Goal: Task Accomplishment & Management: Use online tool/utility

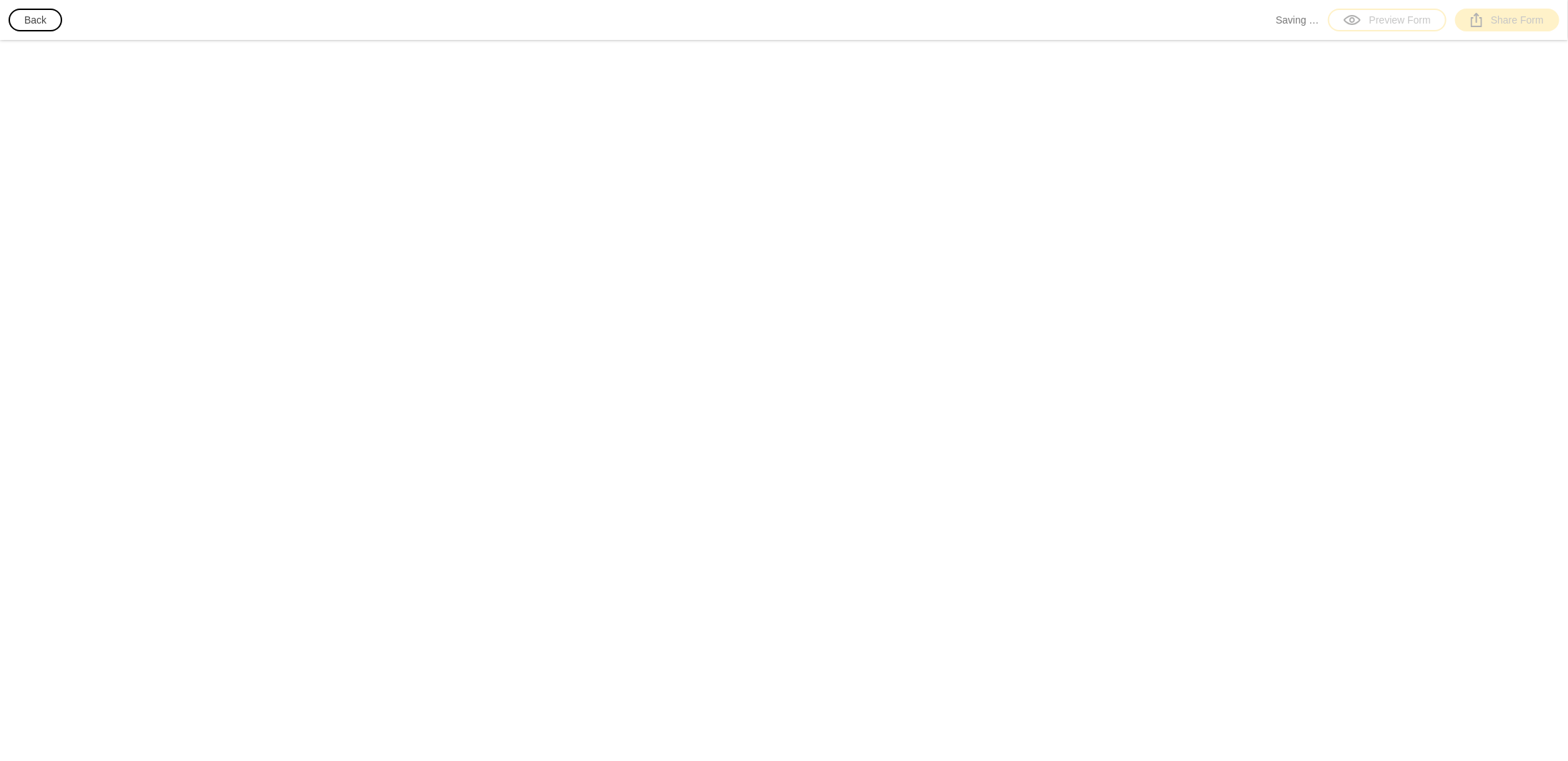
select select "[GEOGRAPHIC_DATA]"
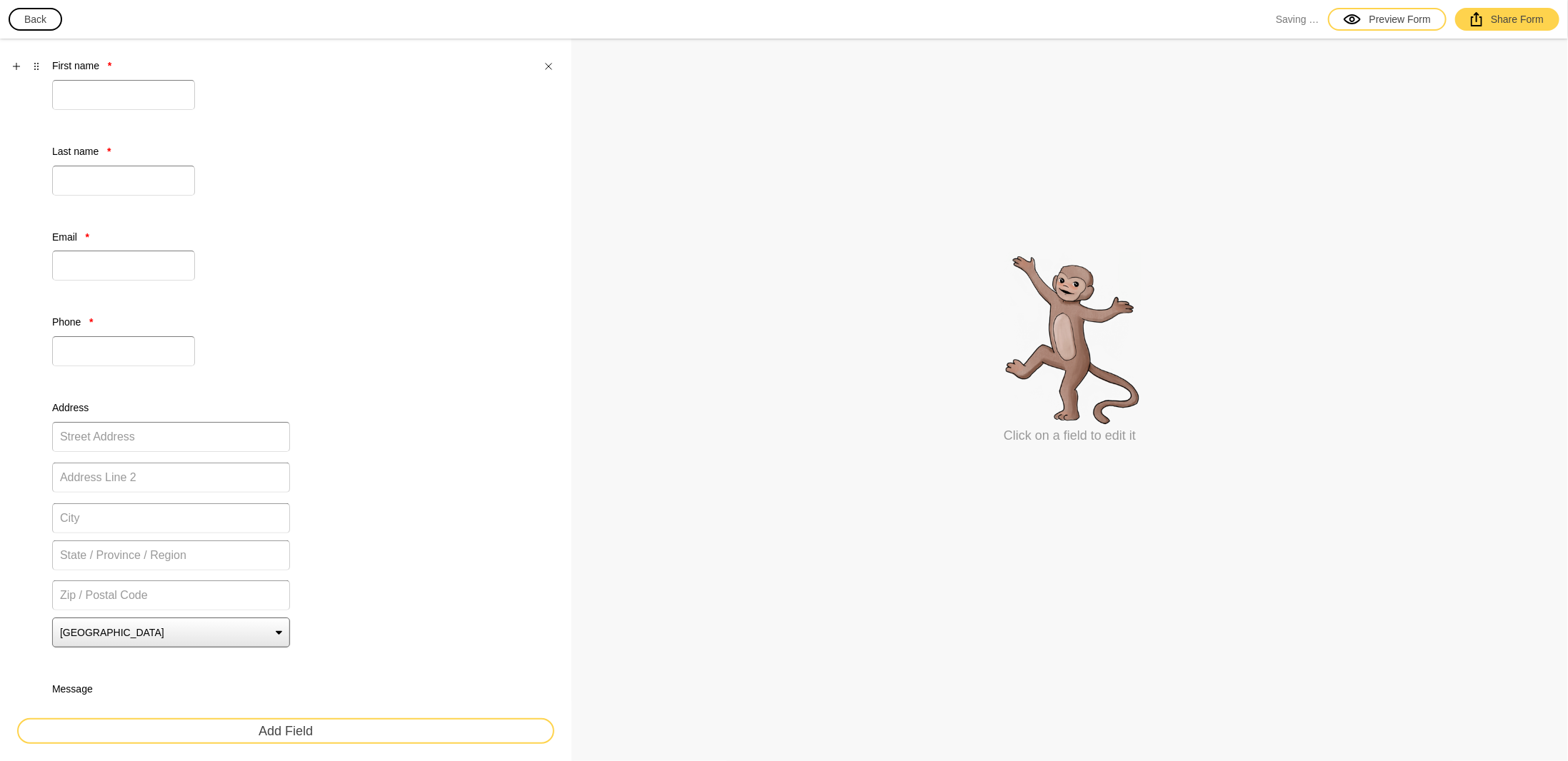
scroll to position [428, 0]
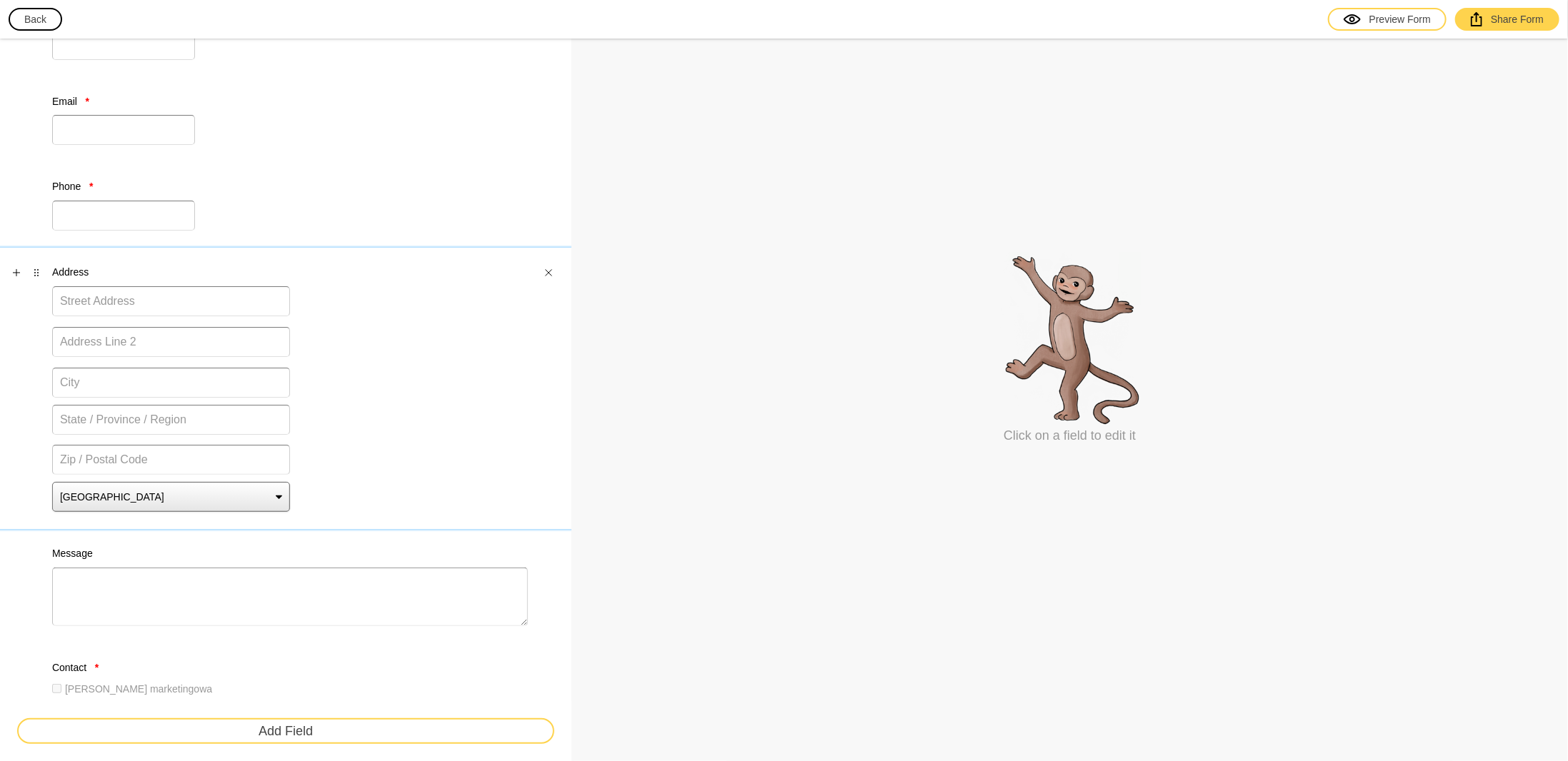
click at [123, 265] on label "Address" at bounding box center [171, 271] width 238 height 14
select select "[GEOGRAPHIC_DATA]"
select select "medium"
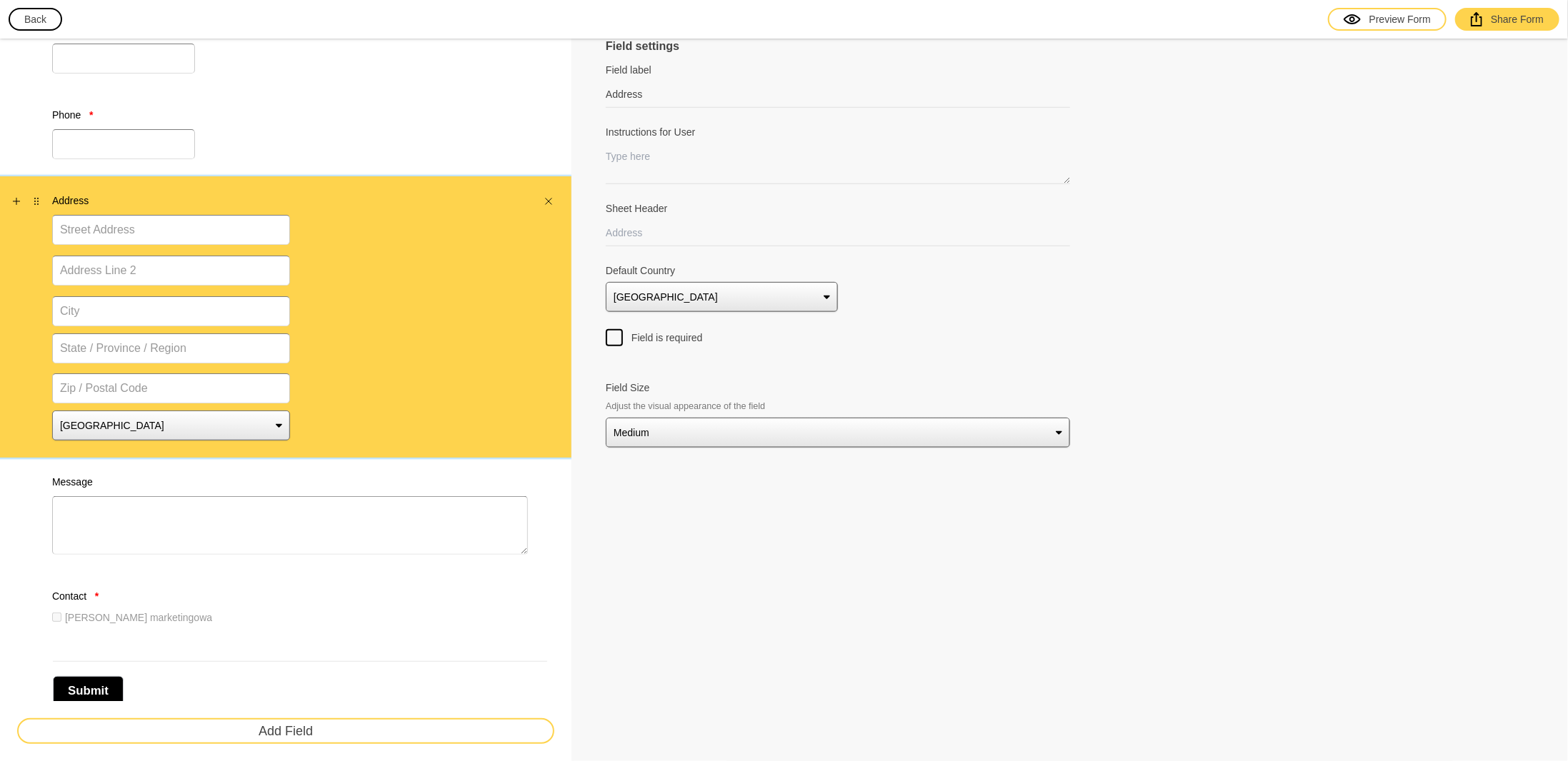
scroll to position [532, 0]
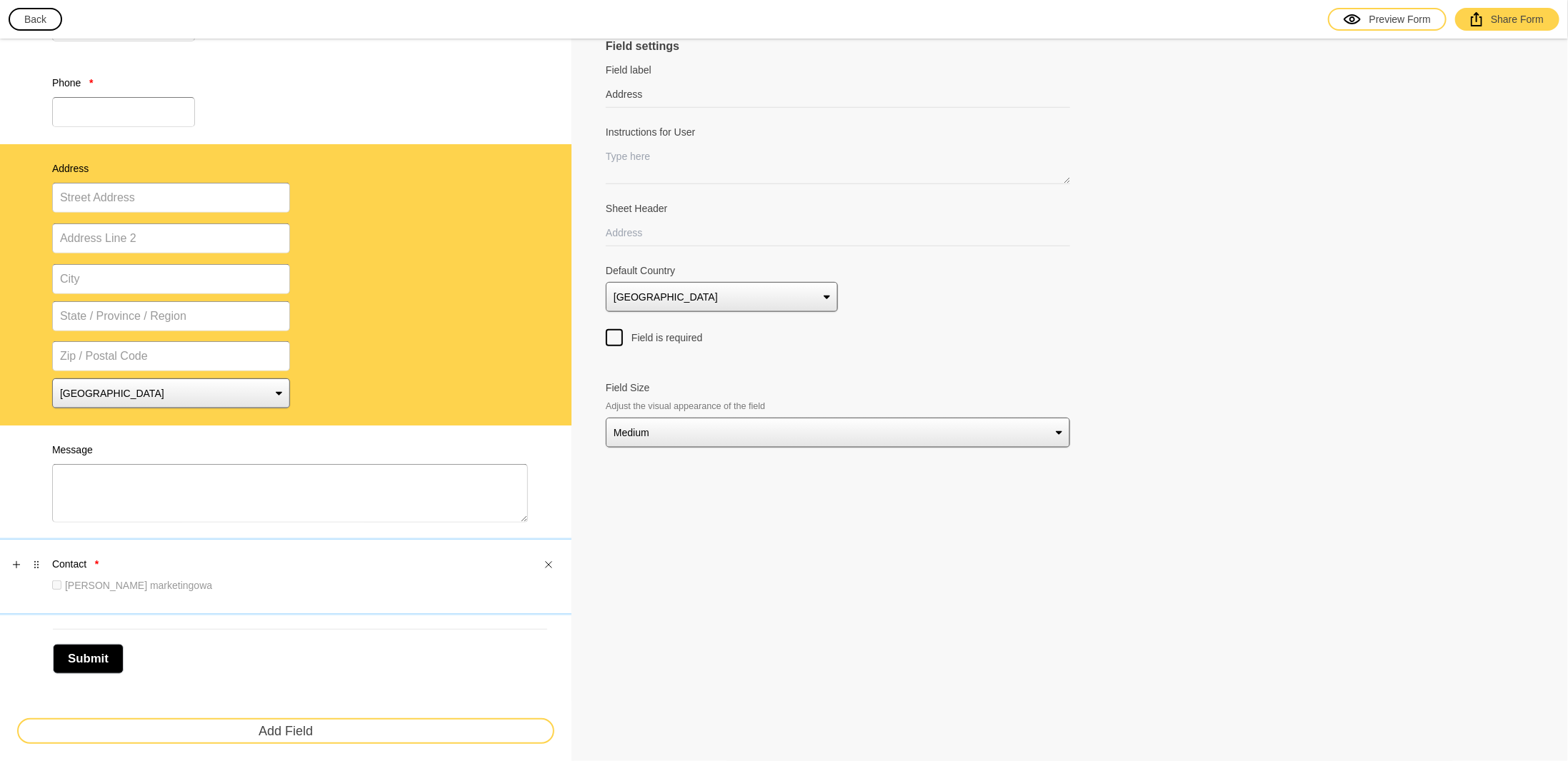
click at [122, 579] on label "[PERSON_NAME] marketingowa" at bounding box center [139, 585] width 147 height 14
type input "Contact"
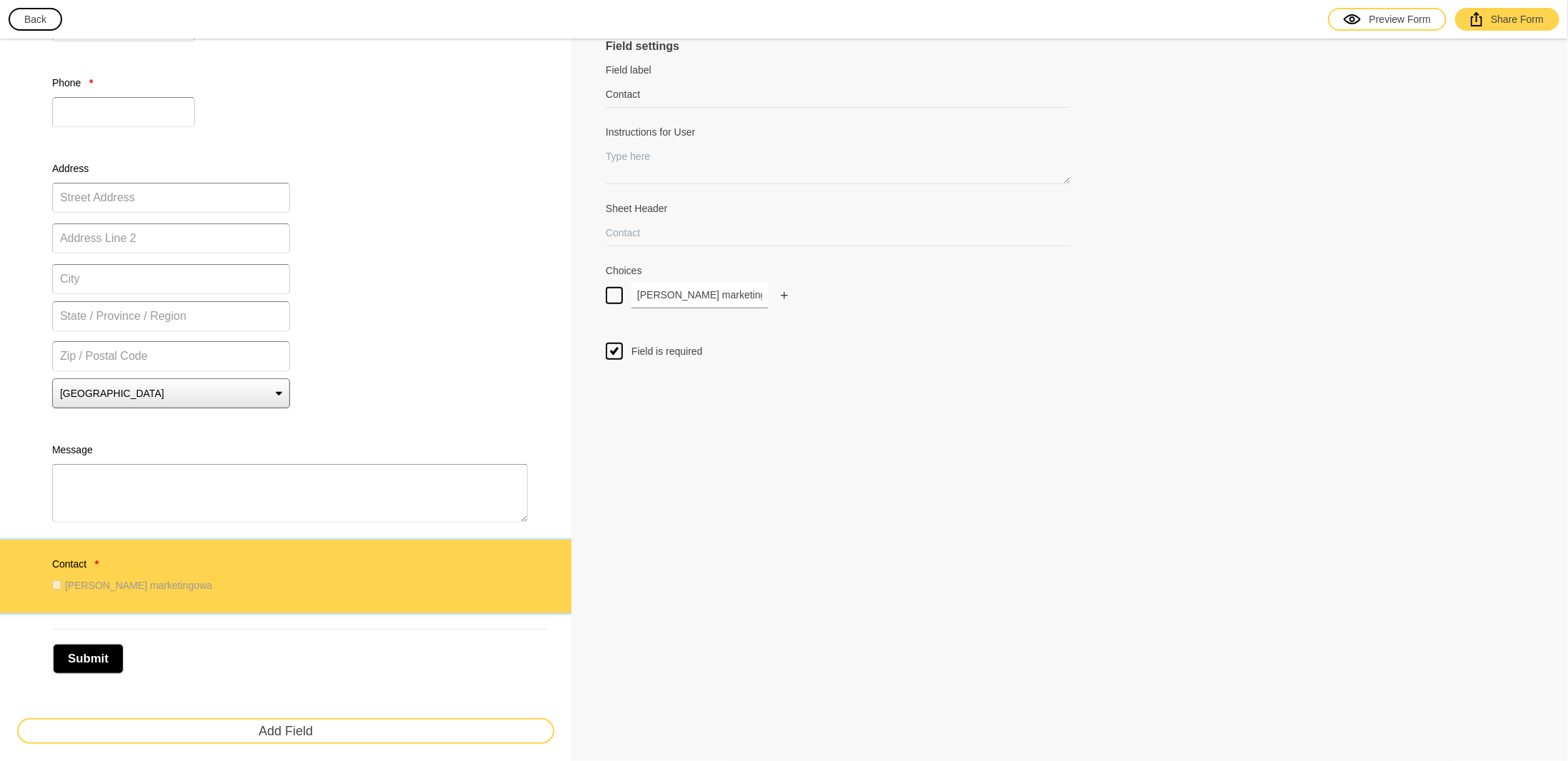
click at [701, 293] on input "[PERSON_NAME] marketingowa" at bounding box center [699, 295] width 137 height 26
drag, startPoint x: 736, startPoint y: 291, endPoint x: 594, endPoint y: 294, distance: 142.0
click at [596, 294] on div "Field settings Field label Contact Field labels are usually just one or two wor…" at bounding box center [1069, 139] width 997 height 1265
paste input "I consent to the processing of my personal data for the purpose of receiving ma…"
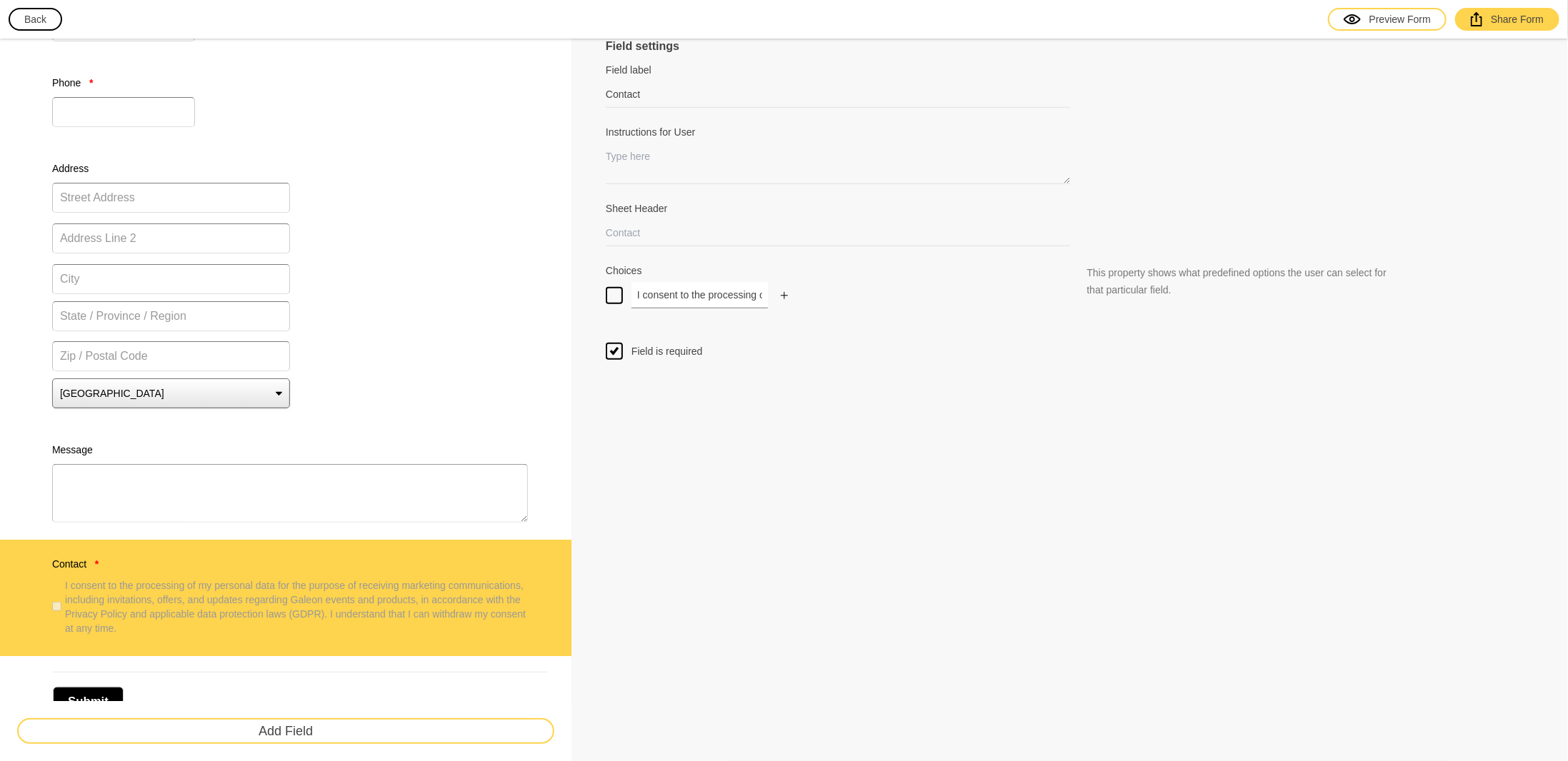
checkbox input "false"
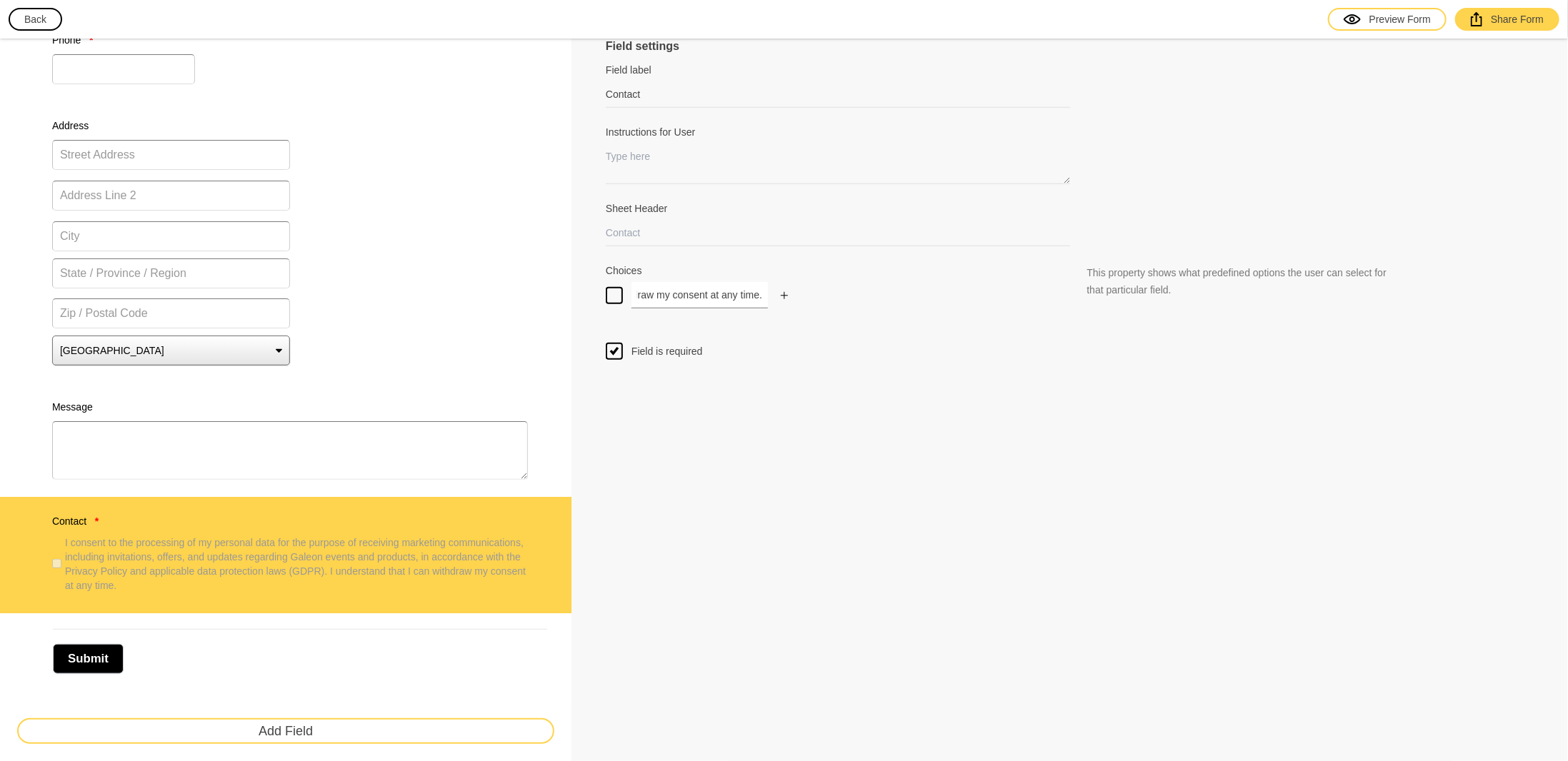
type input "I consent to the processing of my personal data for the purpose of receiving ma…"
click at [826, 470] on div "Field settings Field label Contact Field labels are usually just one or two wor…" at bounding box center [1069, 118] width 997 height 1309
click at [1505, 16] on div "Share Form" at bounding box center [1507, 19] width 73 height 14
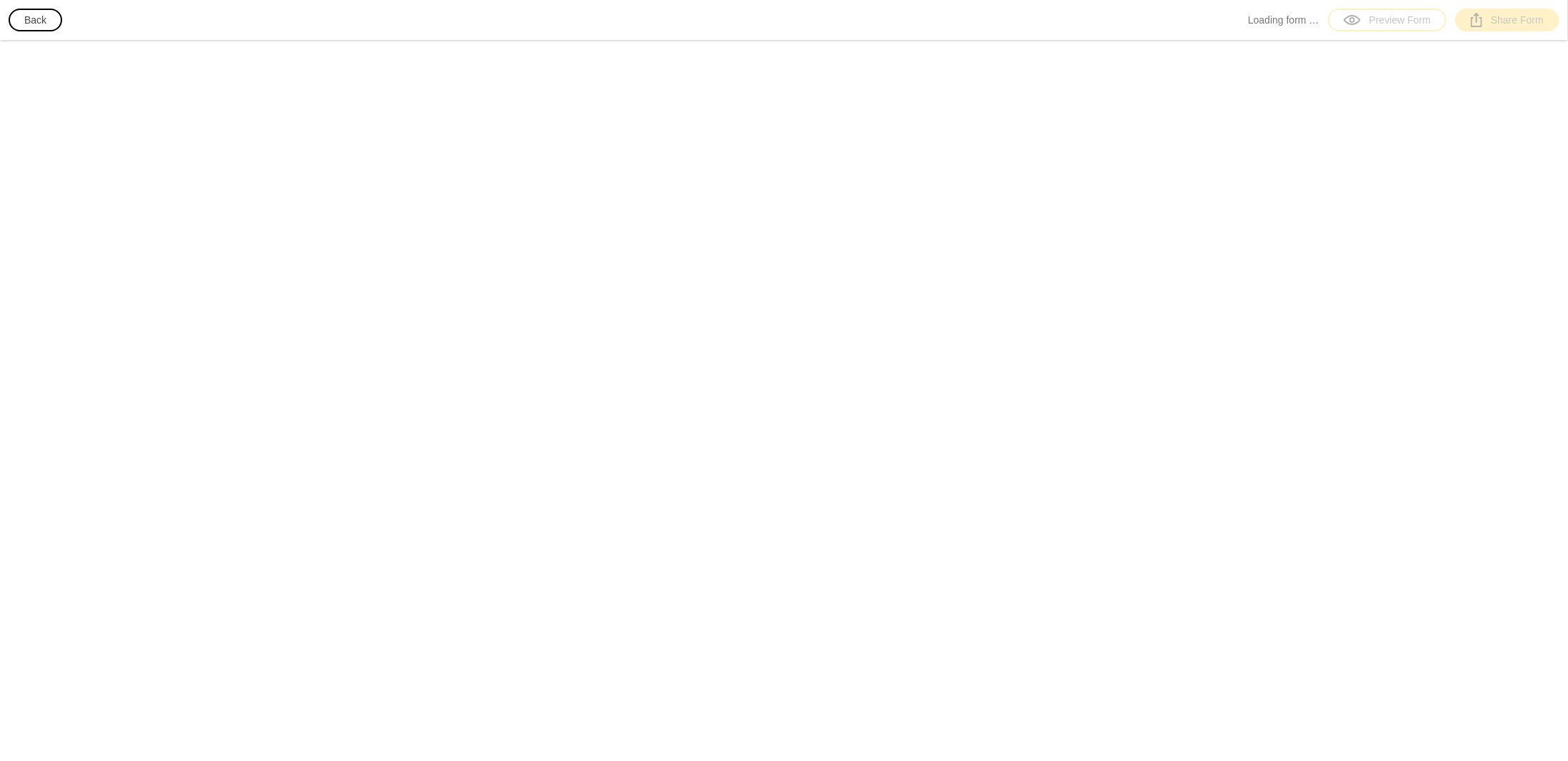
select select "[GEOGRAPHIC_DATA]"
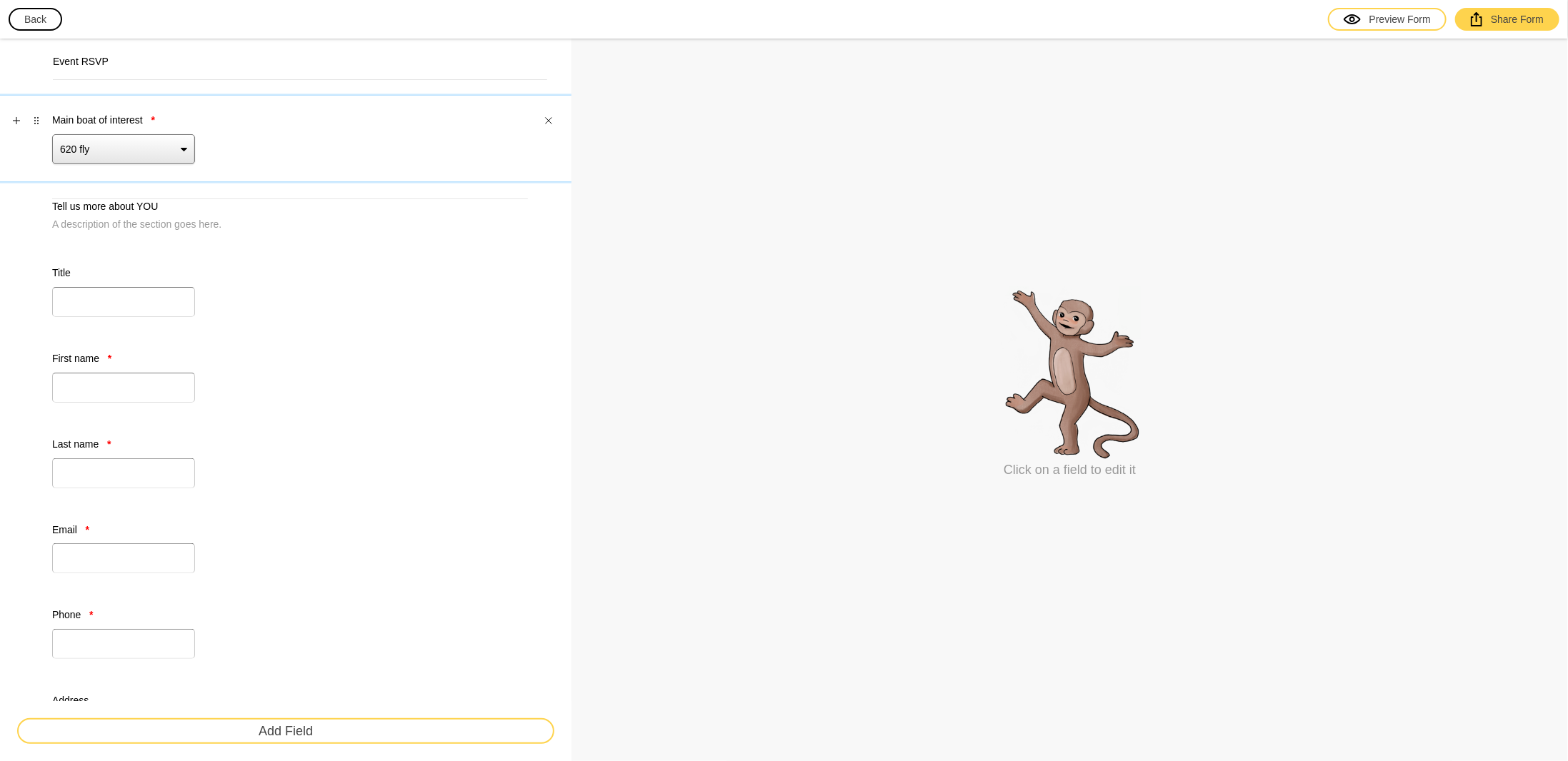
click at [186, 149] on select "620 fly 420 350" at bounding box center [123, 149] width 143 height 30
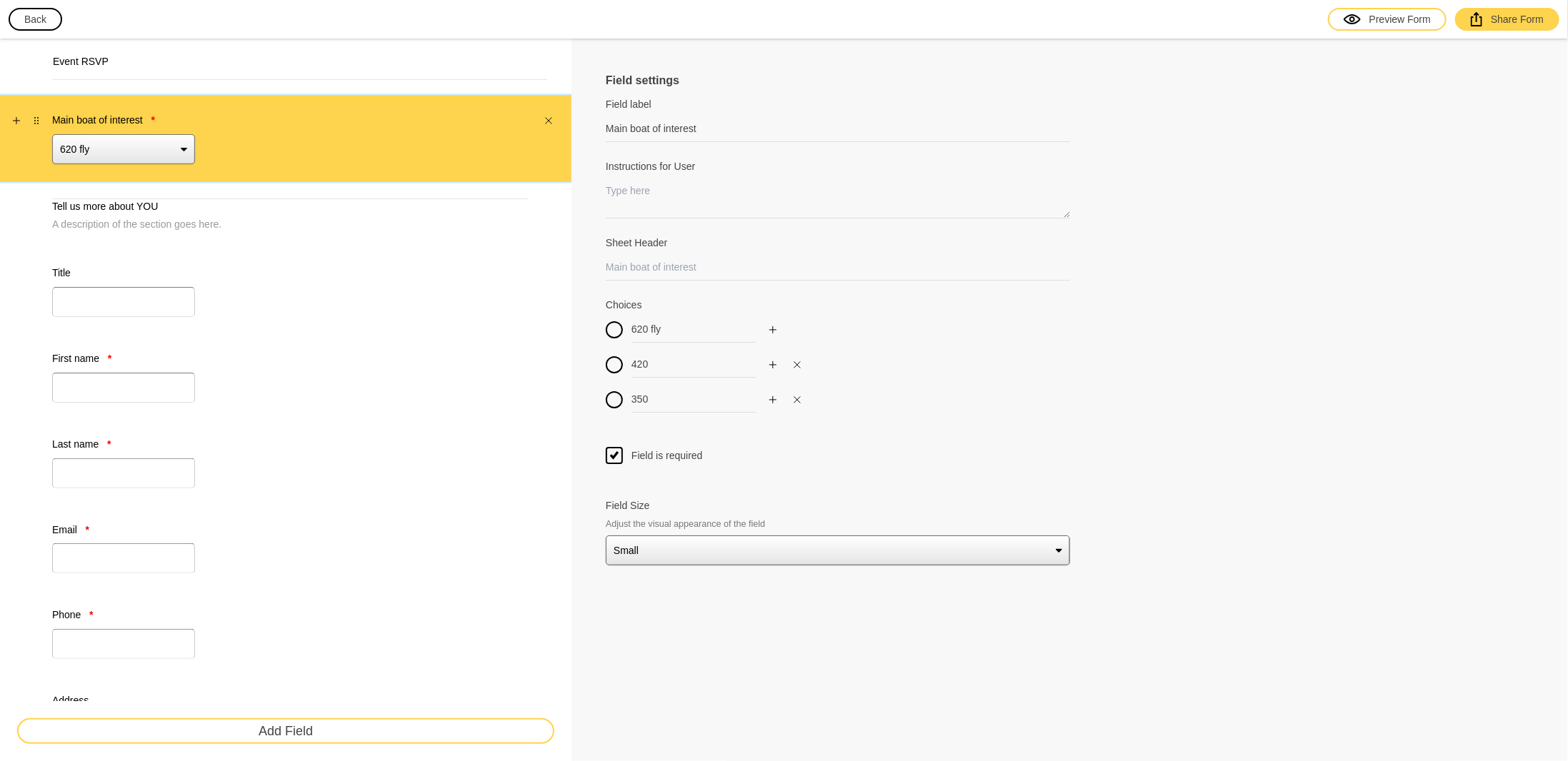
click at [186, 149] on select "620 fly 420 350" at bounding box center [123, 149] width 143 height 30
click at [670, 328] on input "620 fly" at bounding box center [699, 329] width 137 height 26
drag, startPoint x: 684, startPoint y: 329, endPoint x: 528, endPoint y: 334, distance: 156.1
click at [528, 333] on div "Event RSVP Main boat of interest * 620 fly 420 350 Tell us more about YOU A des…" at bounding box center [784, 692] width 1568 height 1309
type input "620 FLY"
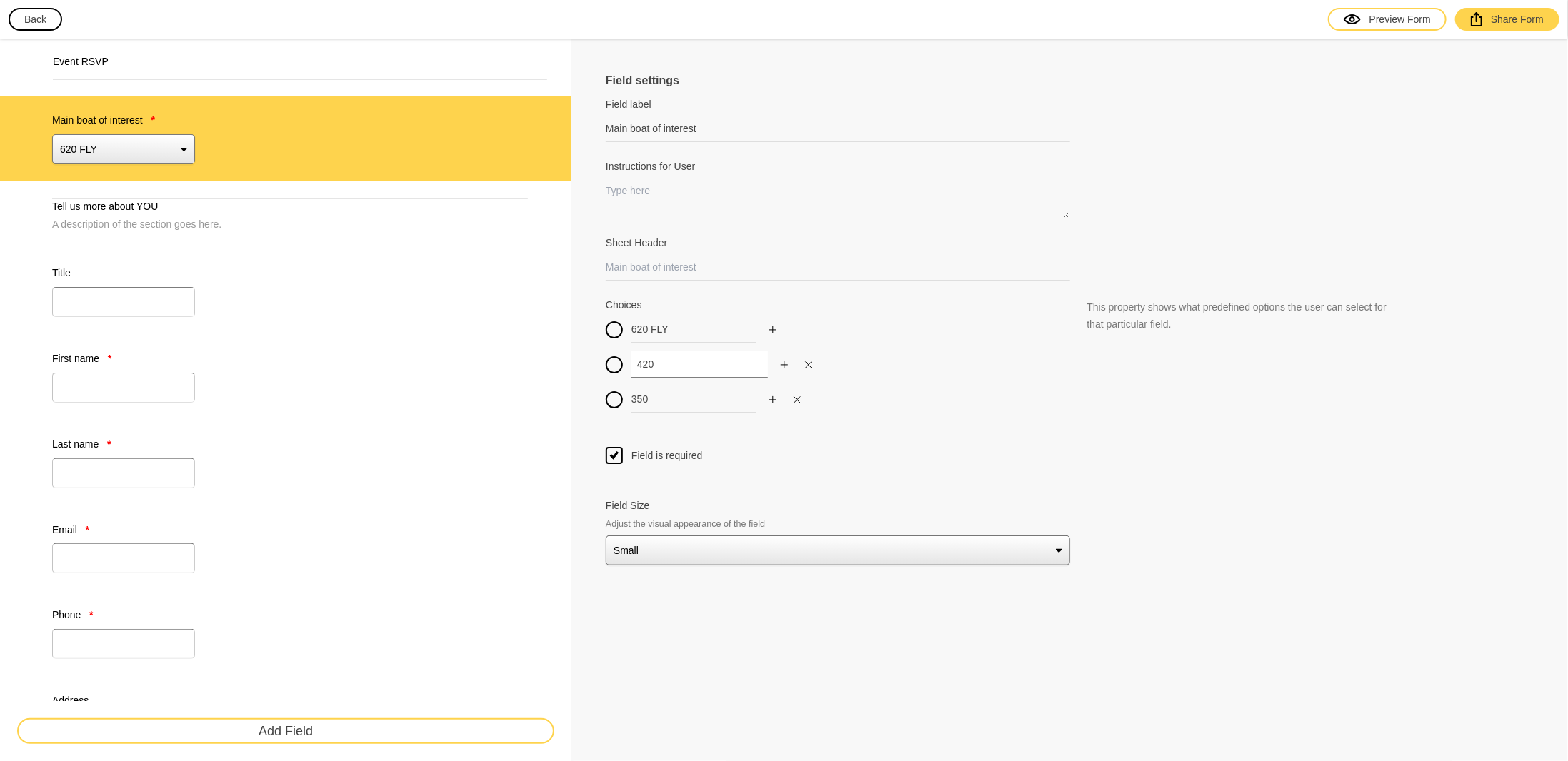
click at [669, 360] on input "420" at bounding box center [699, 365] width 137 height 26
drag, startPoint x: 670, startPoint y: 360, endPoint x: 597, endPoint y: 364, distance: 73.1
click at [597, 365] on div "Field settings Field label Main boat of interest Field labels are usually just …" at bounding box center [1069, 692] width 997 height 1309
type input "430 EXP"
drag, startPoint x: 670, startPoint y: 394, endPoint x: 604, endPoint y: 395, distance: 66.0
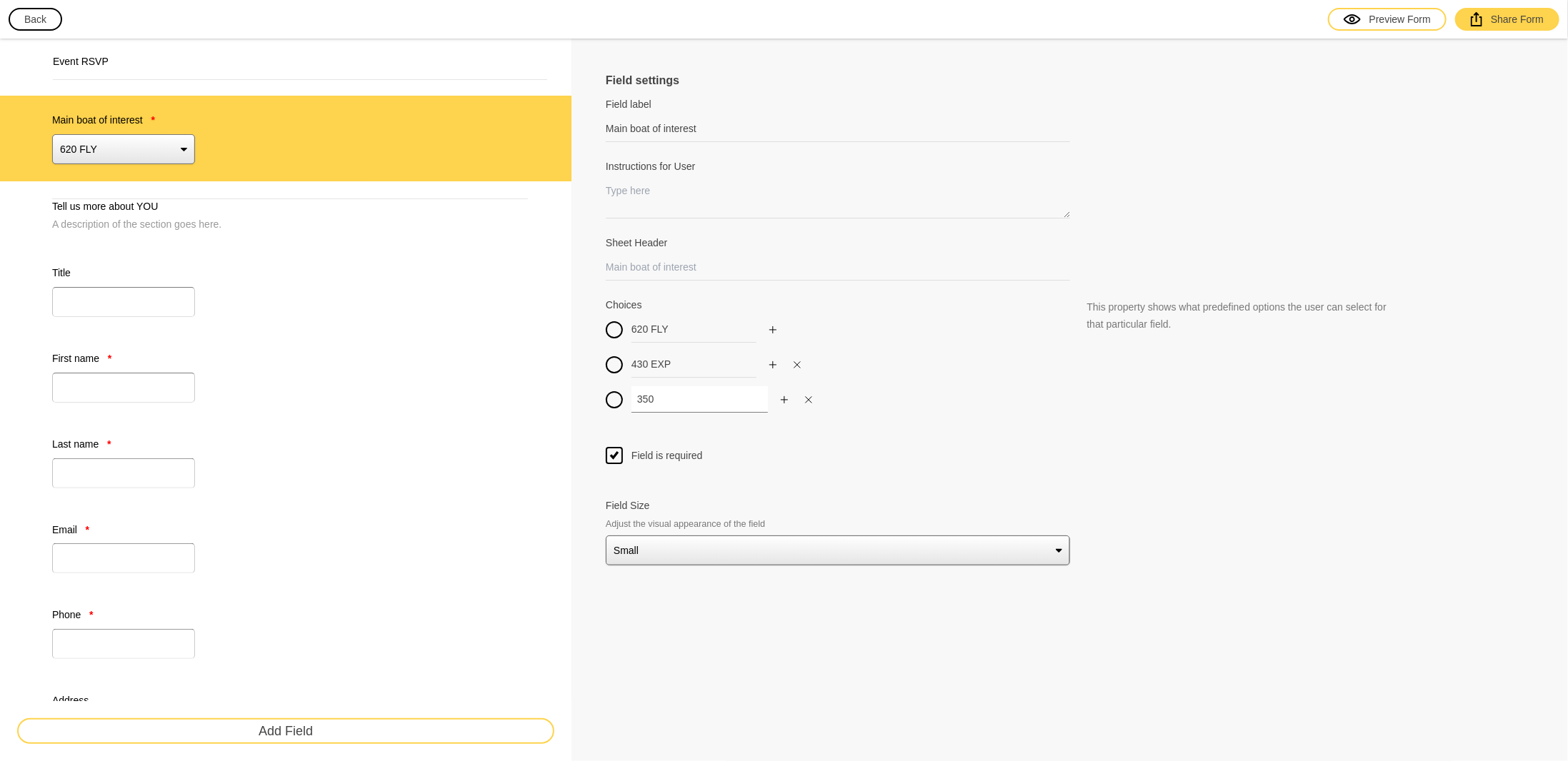
click at [607, 395] on div "350" at bounding box center [838, 400] width 464 height 26
type input "560 FLY"
click at [821, 423] on div "Choices 620 FLY 430 EXP 560 FLY" at bounding box center [838, 364] width 464 height 132
click at [768, 401] on icon "Add" at bounding box center [773, 400] width 8 height 8
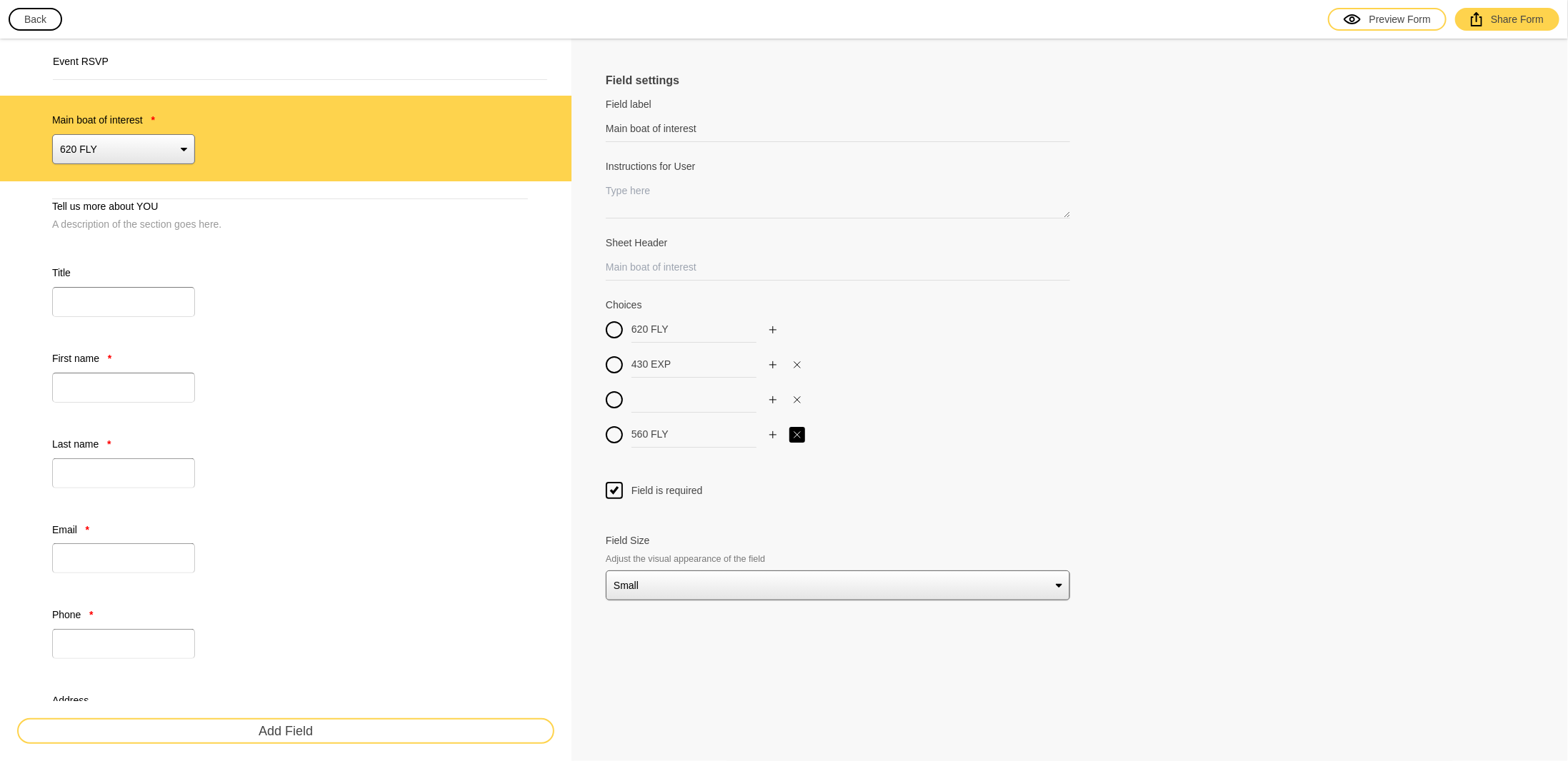
click at [795, 433] on icon "Close" at bounding box center [797, 435] width 7 height 7
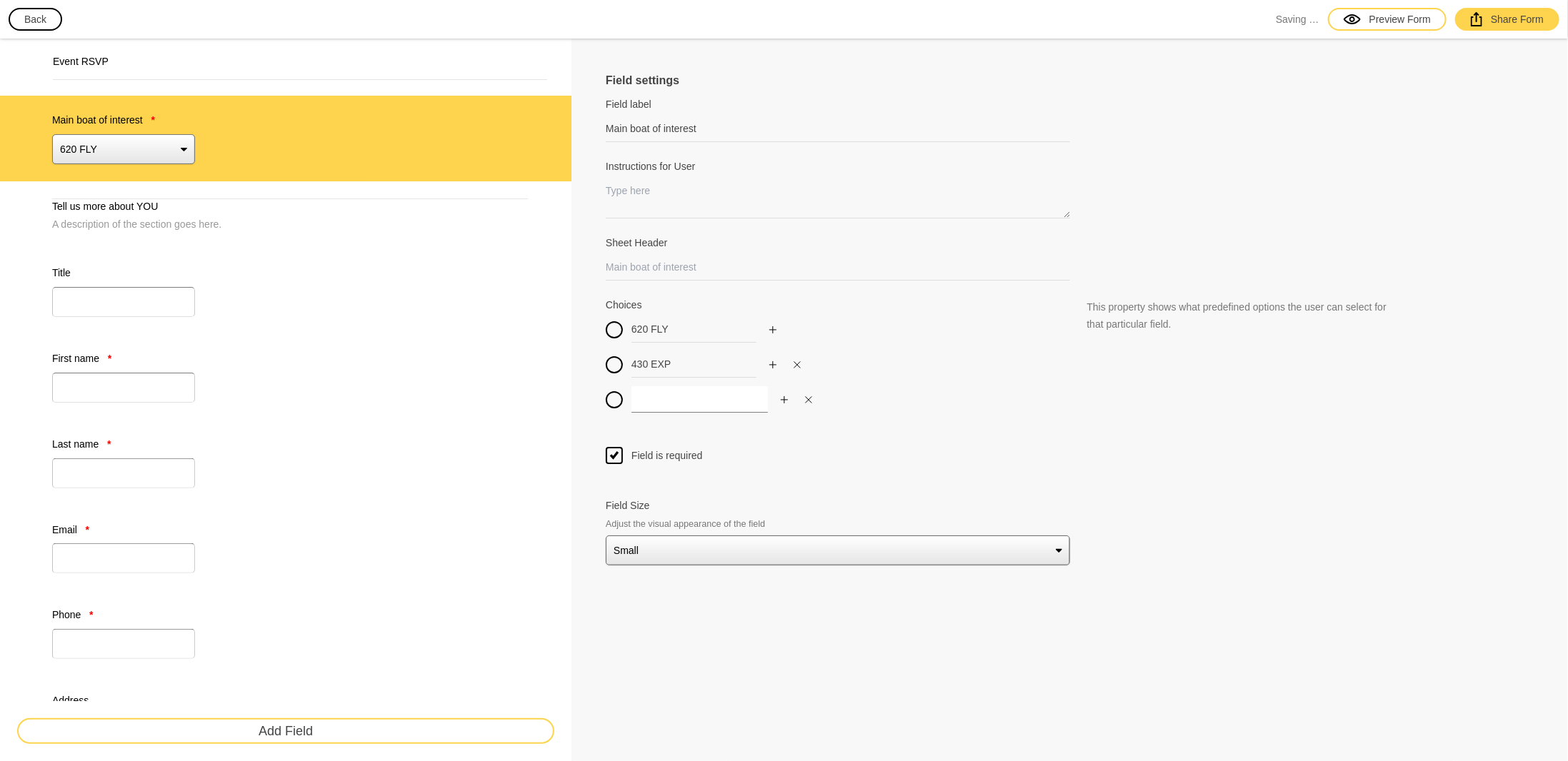
click at [692, 400] on input at bounding box center [699, 400] width 137 height 26
type input "560 FLY"
click at [791, 426] on div "Choices 620 FLY 430 EXP 560 FLY" at bounding box center [838, 364] width 464 height 132
click at [770, 400] on icon "Add" at bounding box center [773, 400] width 8 height 8
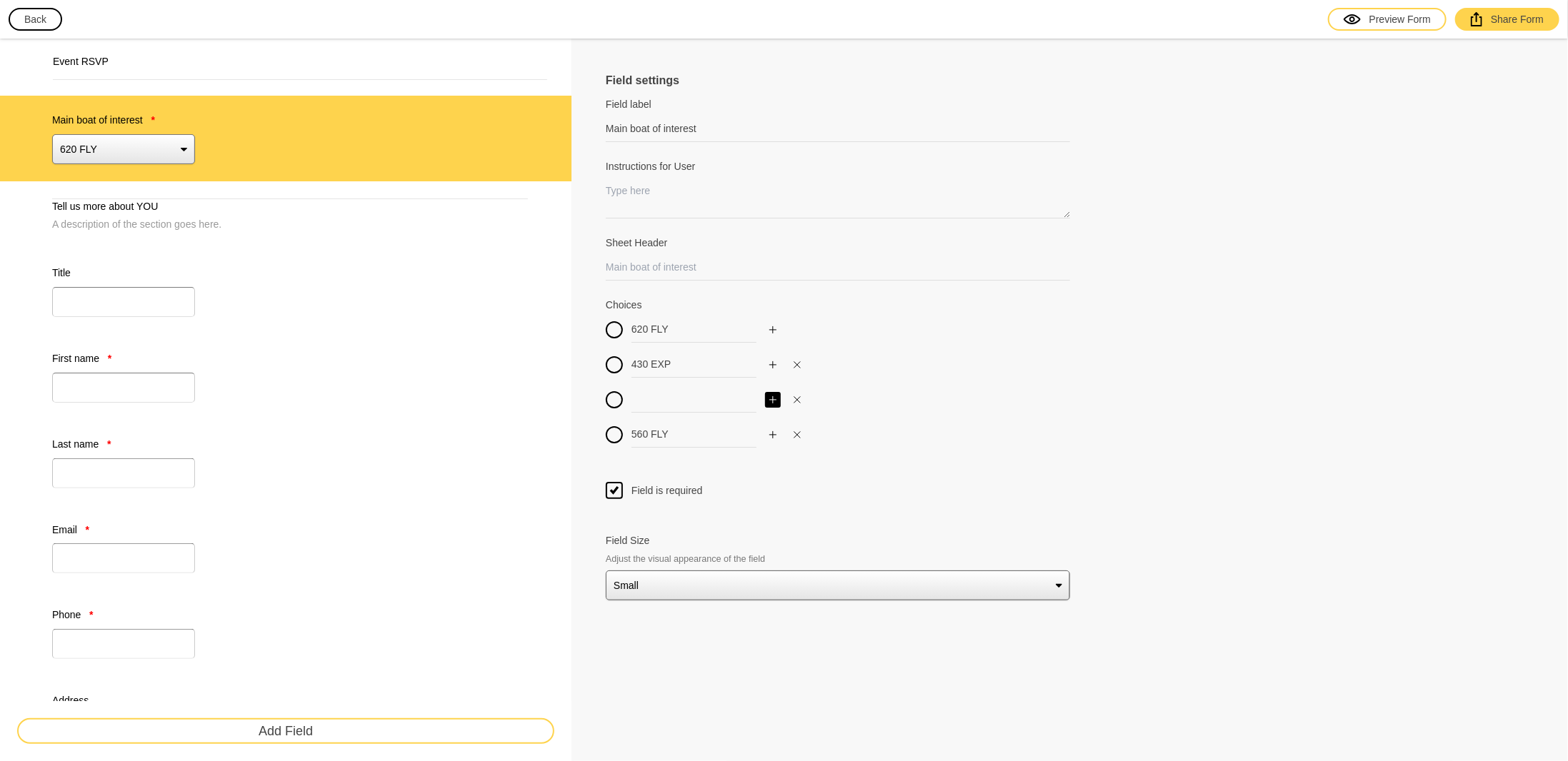
click at [770, 400] on icon "Add" at bounding box center [773, 400] width 8 height 8
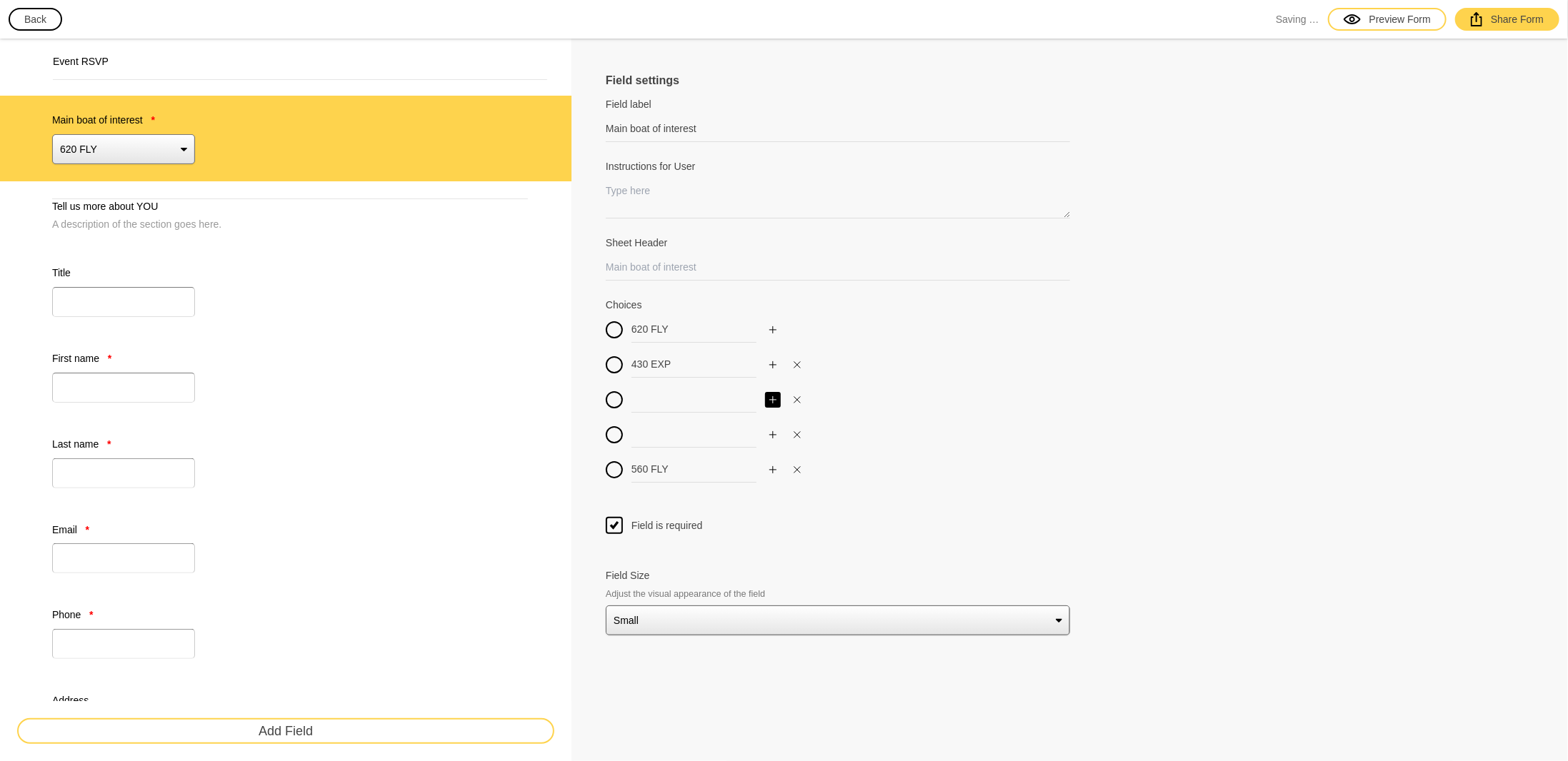
click at [770, 400] on icon "Add" at bounding box center [773, 400] width 8 height 8
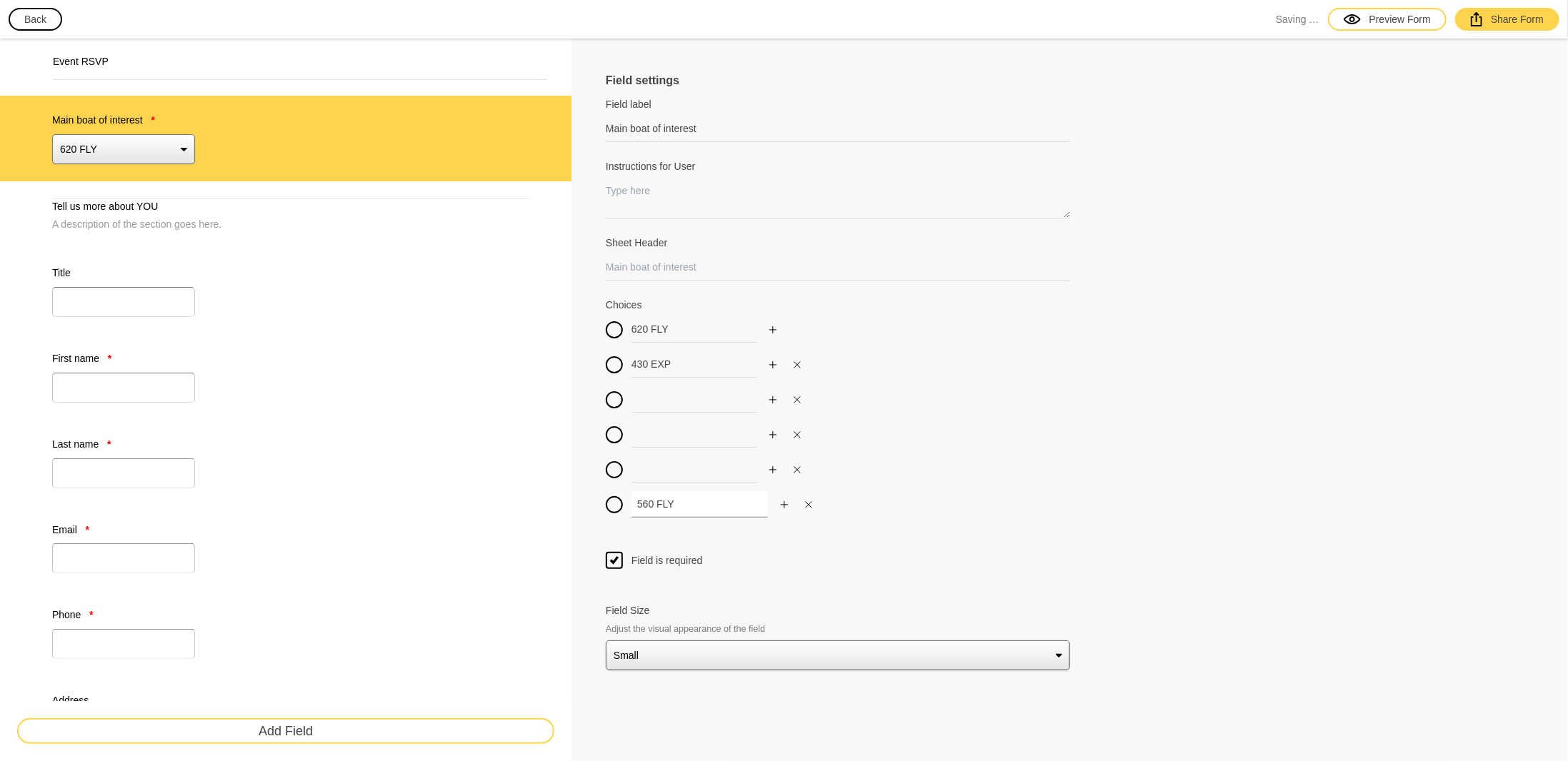
drag, startPoint x: 684, startPoint y: 503, endPoint x: 563, endPoint y: 508, distance: 121.1
click at [576, 509] on div "Field settings Field label Main boat of interest Field labels are usually just …" at bounding box center [1069, 692] width 997 height 1309
click at [695, 399] on input at bounding box center [699, 400] width 137 height 26
paste input "560 FLY"
type input "560 FLY"
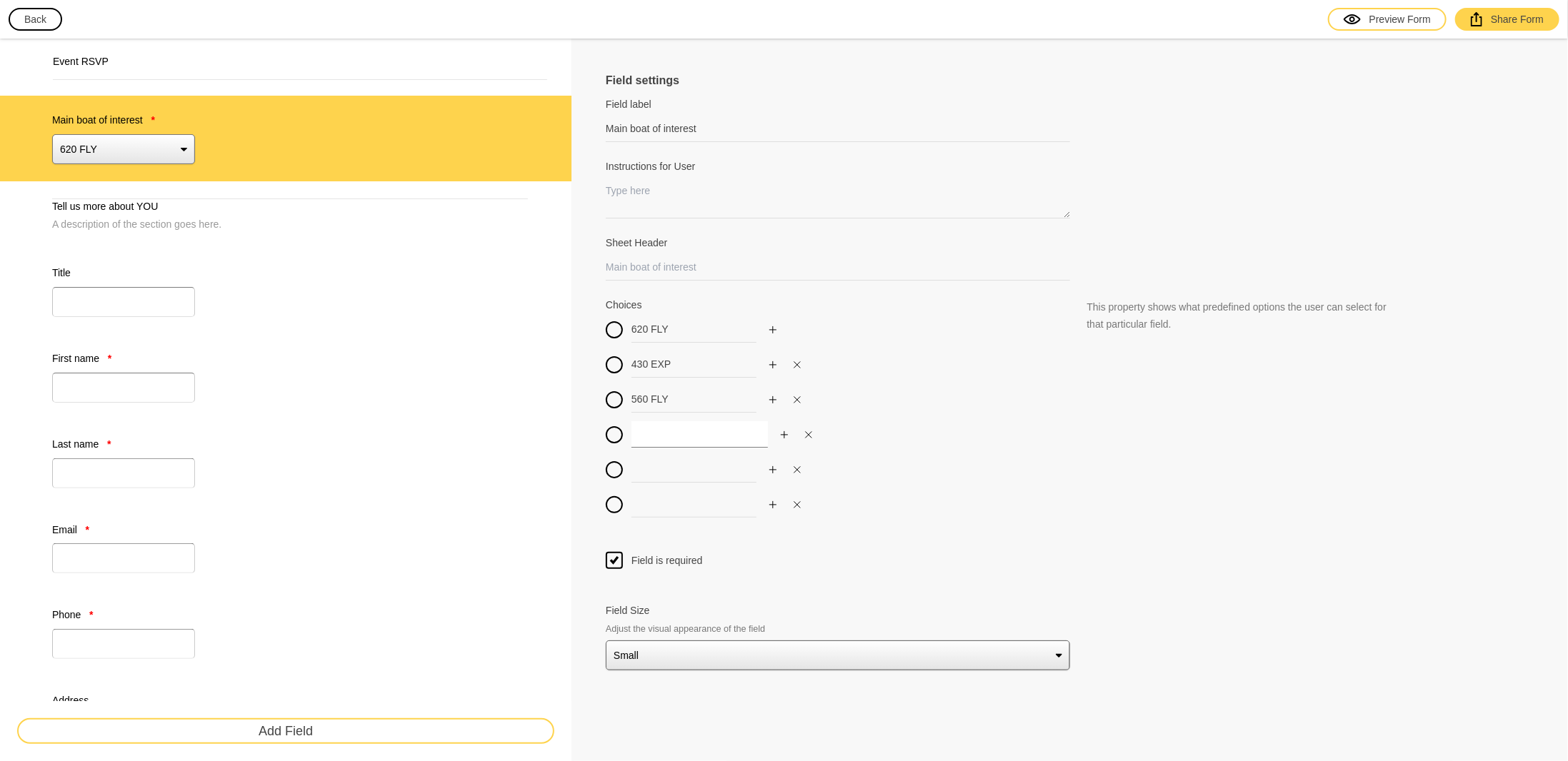
click at [652, 434] on input at bounding box center [699, 434] width 137 height 26
type input "480 FLY"
click at [643, 468] on input at bounding box center [699, 469] width 137 height 26
type input "450 HTC"
click at [767, 497] on button "button" at bounding box center [773, 504] width 16 height 16
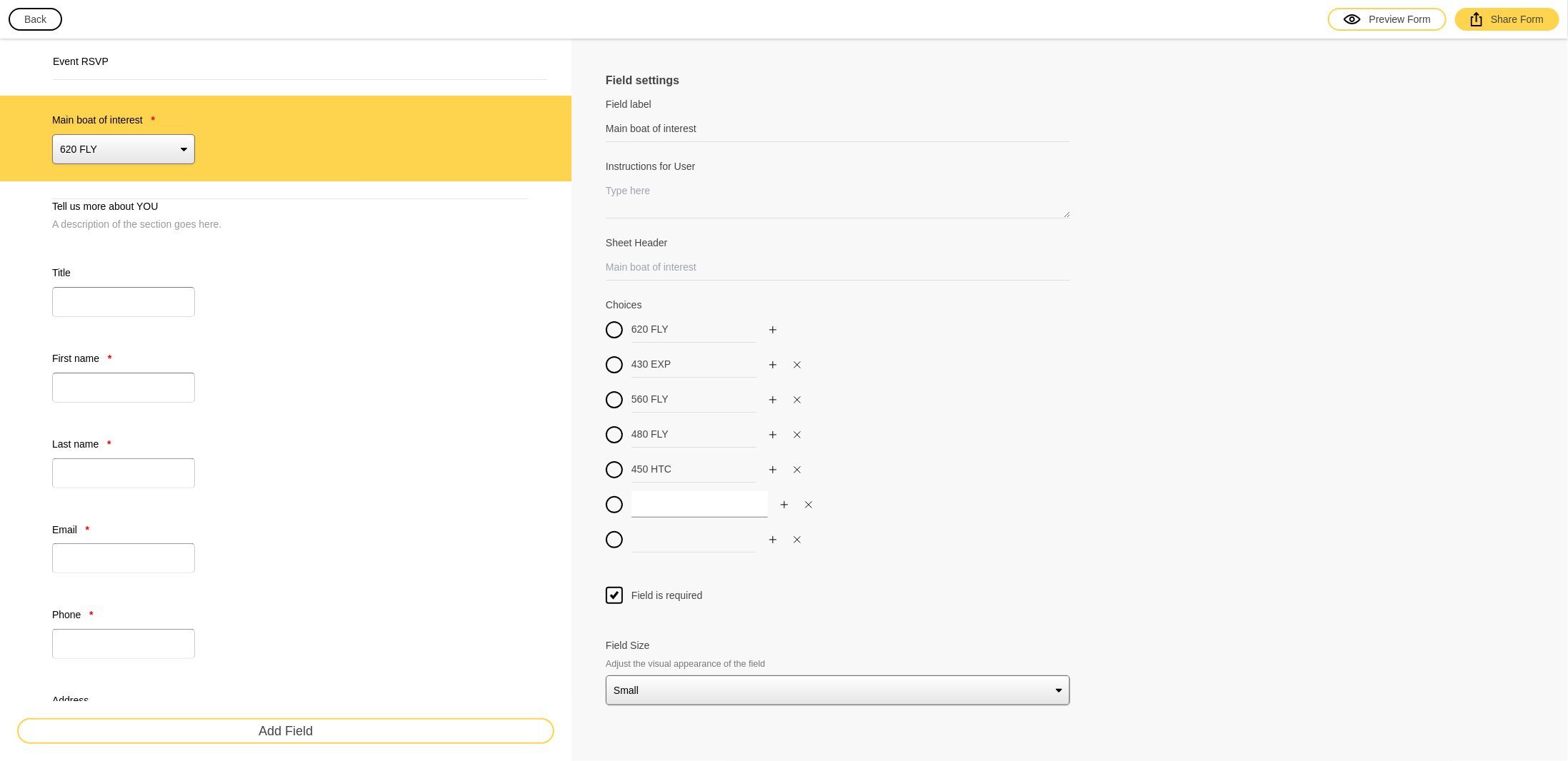
click at [677, 512] on input at bounding box center [699, 504] width 137 height 26
type input "435 GTO"
click at [665, 544] on input at bounding box center [699, 539] width 137 height 26
type input "335 GTO"
click at [998, 491] on div "435 GTO" at bounding box center [838, 504] width 464 height 26
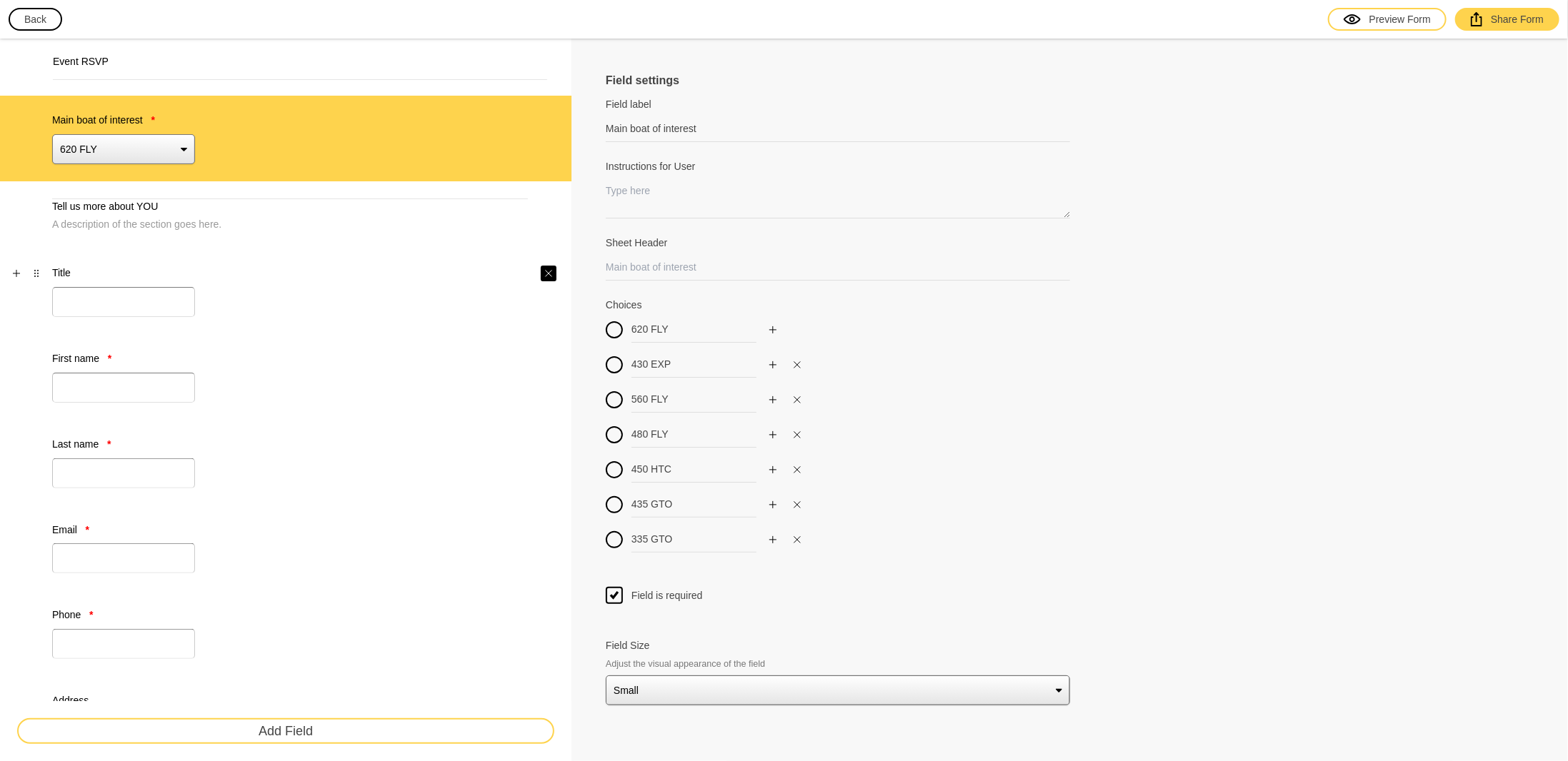
click at [549, 271] on icon "Close" at bounding box center [549, 273] width 8 height 8
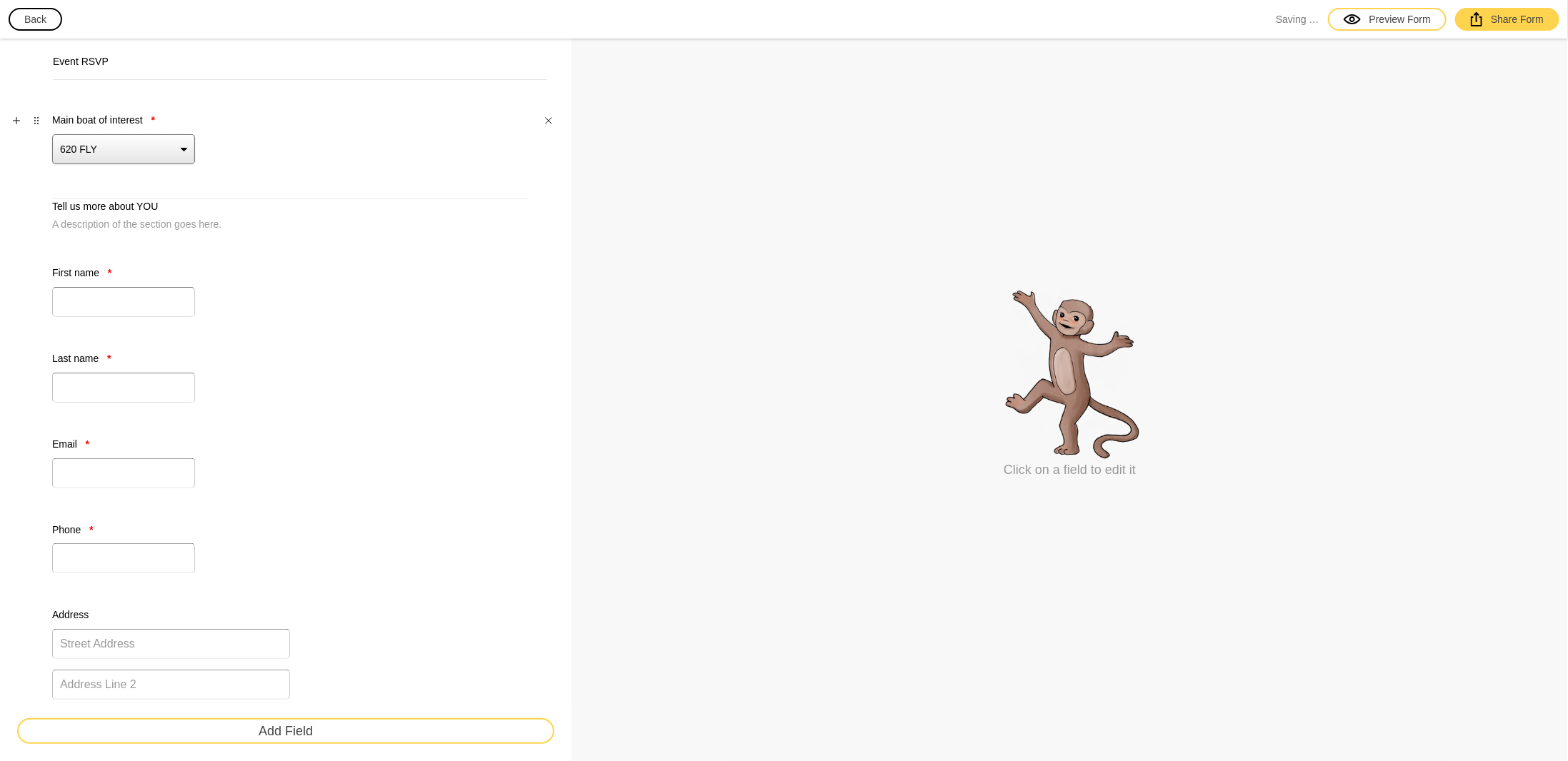
click at [180, 150] on select "620 FLY 430 EXP 560 FLY 480 FLY 450 HTC 435 GTO 335 GTO" at bounding box center [123, 149] width 143 height 30
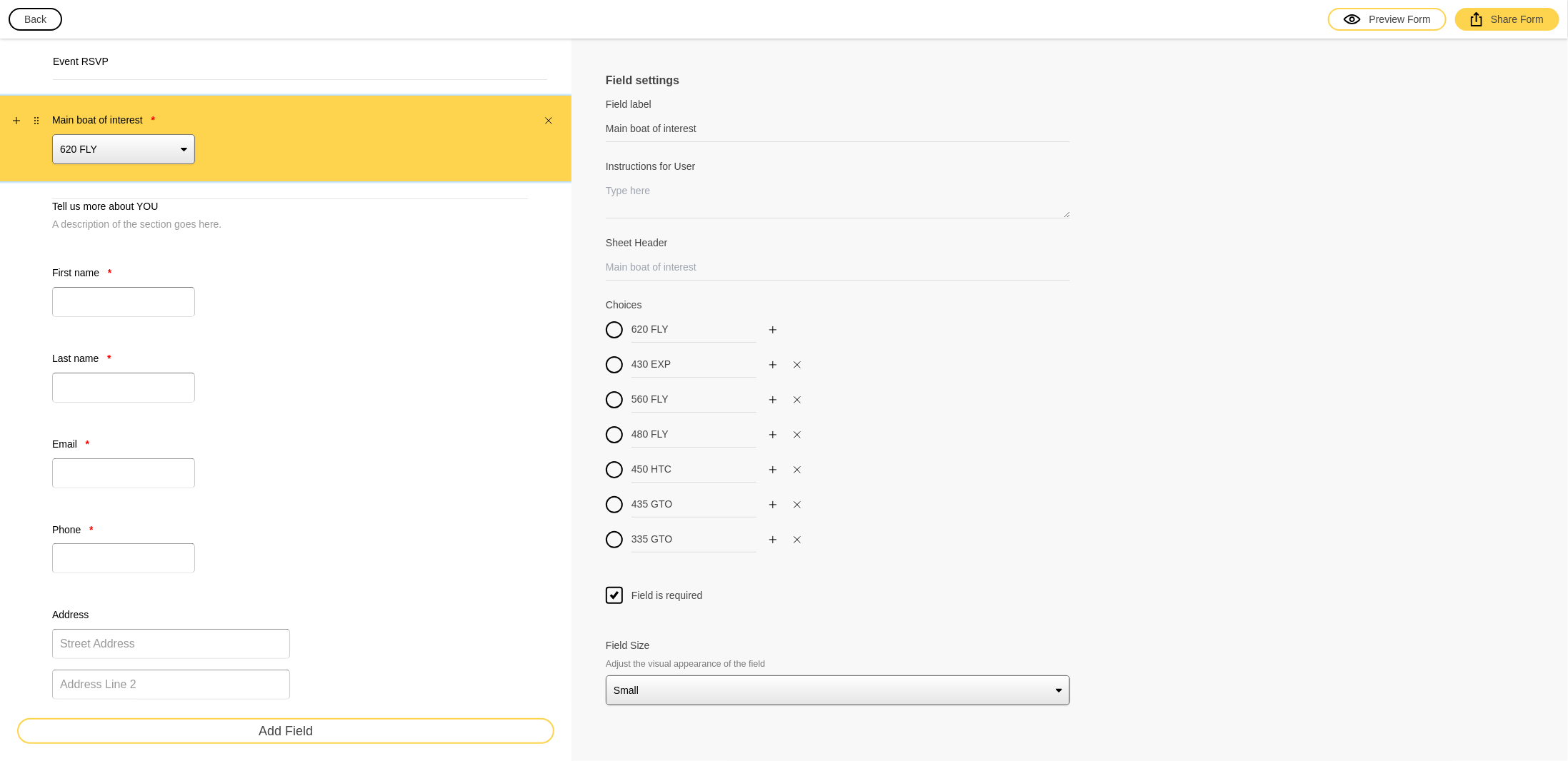
click at [180, 150] on select "620 FLY 430 EXP 560 FLY 480 FLY 450 HTC 435 GTO 335 GTO" at bounding box center [123, 149] width 143 height 30
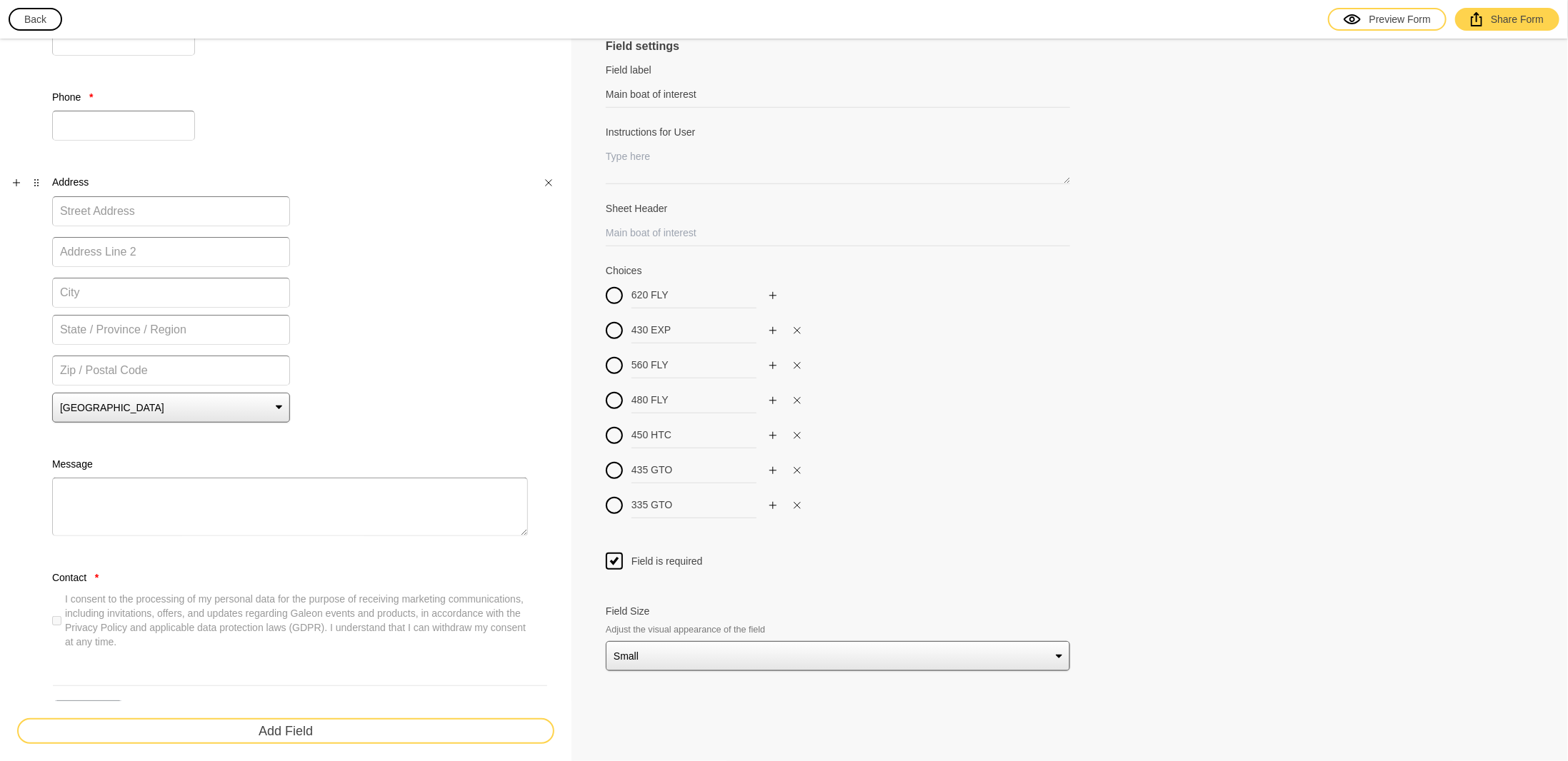
scroll to position [490, 0]
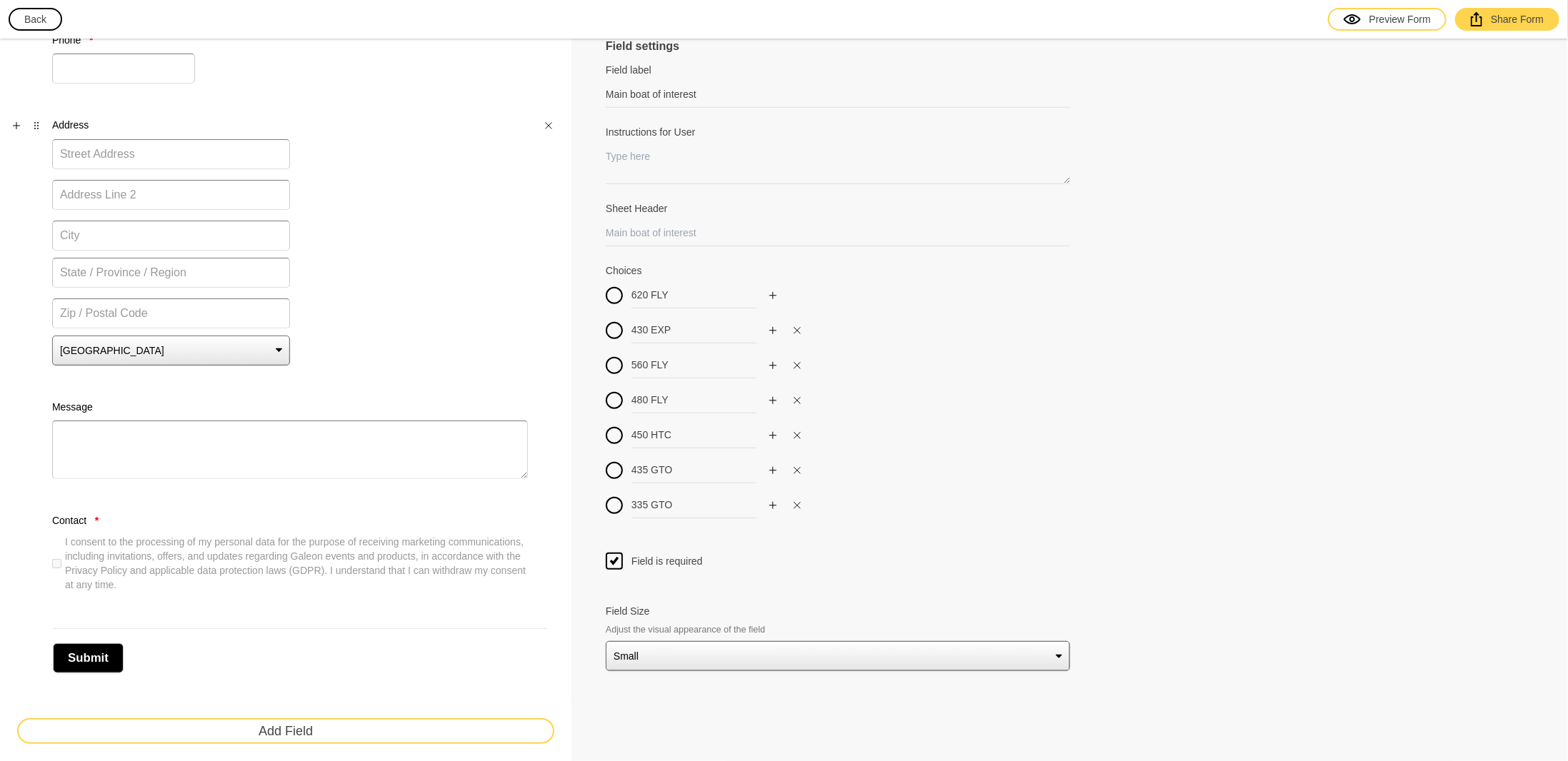
select select "620 FLY"
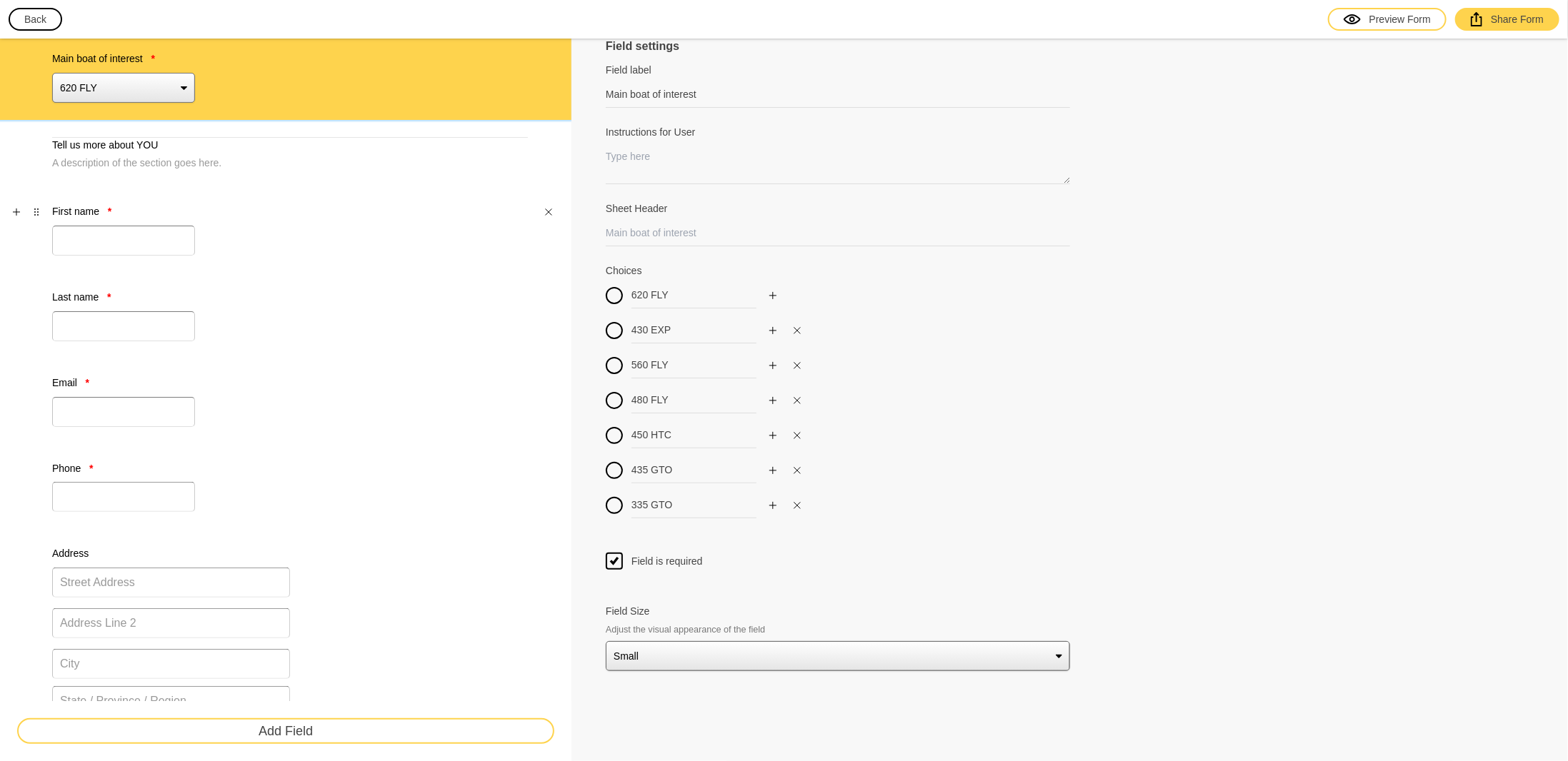
scroll to position [0, 0]
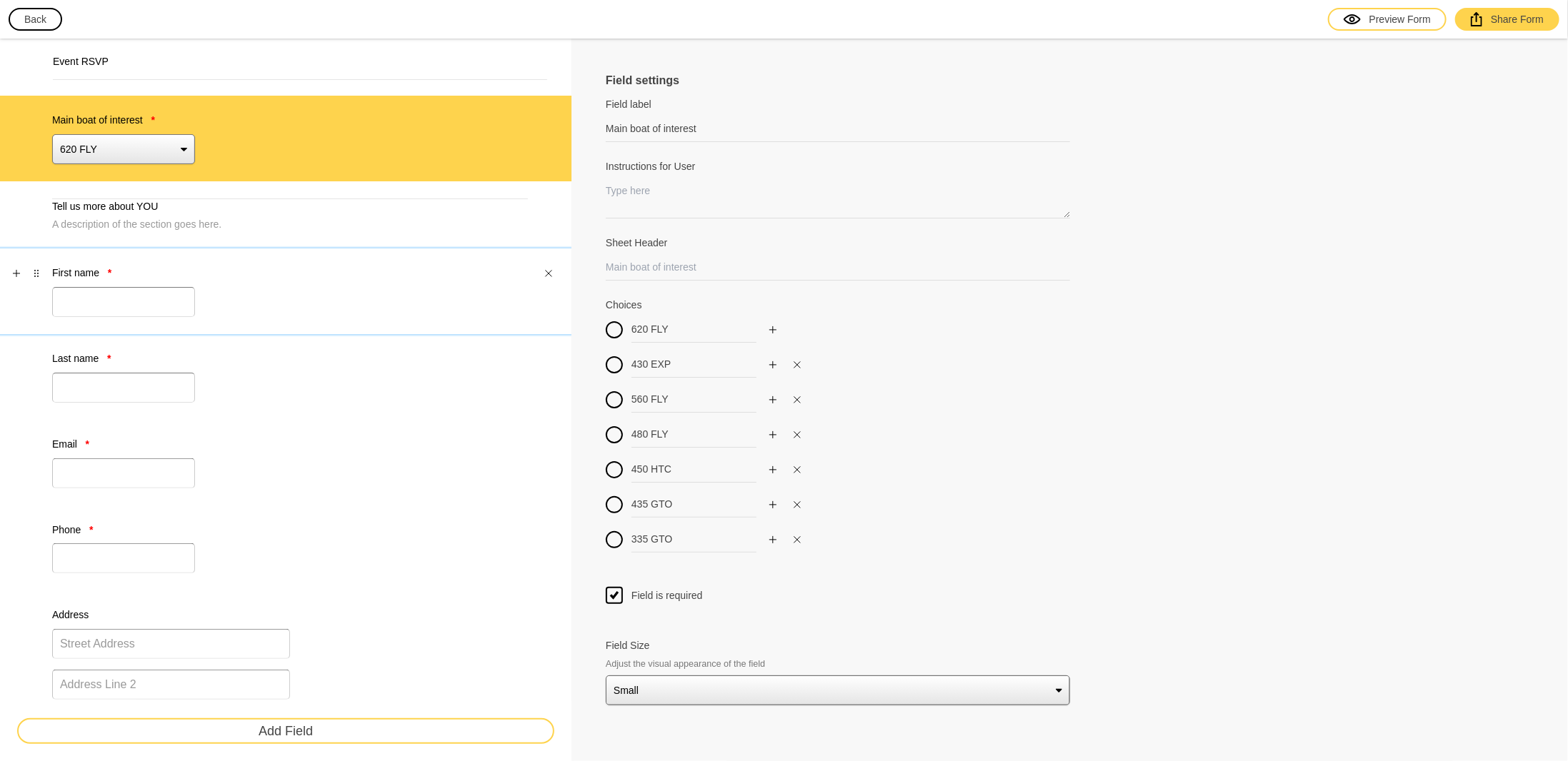
click at [316, 275] on div "First name *" at bounding box center [290, 291] width 476 height 51
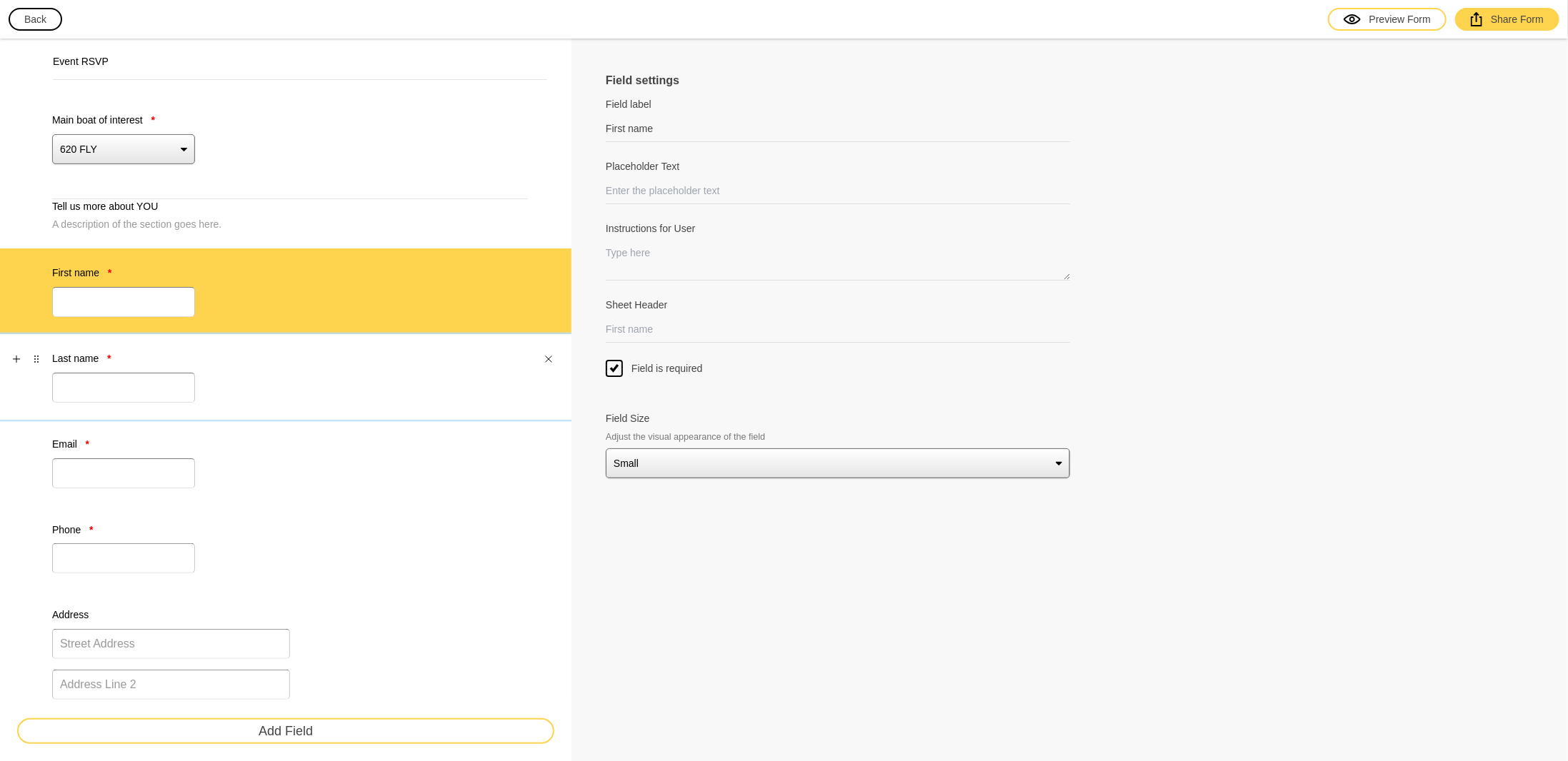
click at [314, 365] on div "Last name *" at bounding box center [290, 377] width 476 height 51
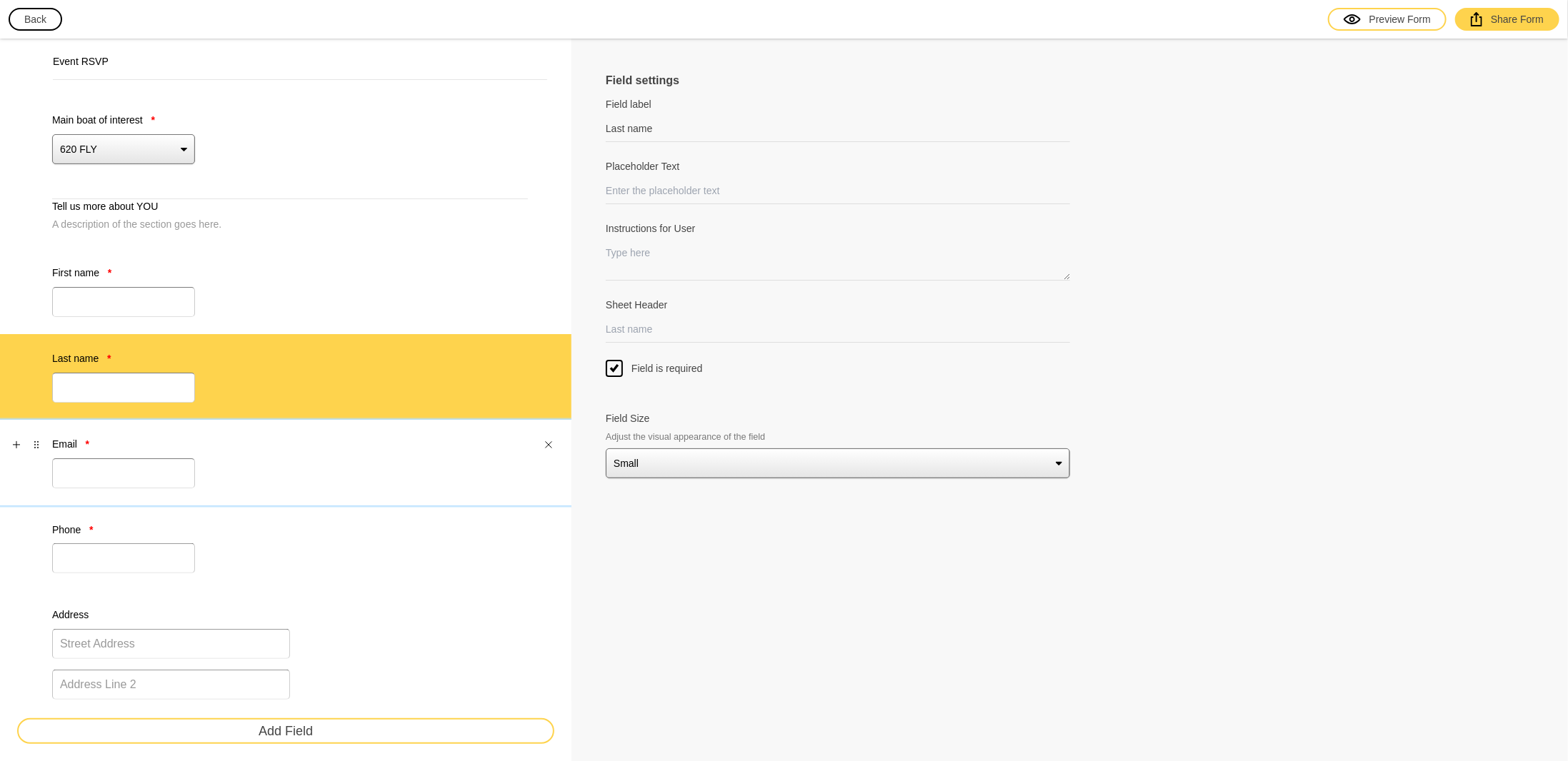
click at [318, 449] on div "Email *" at bounding box center [290, 463] width 476 height 51
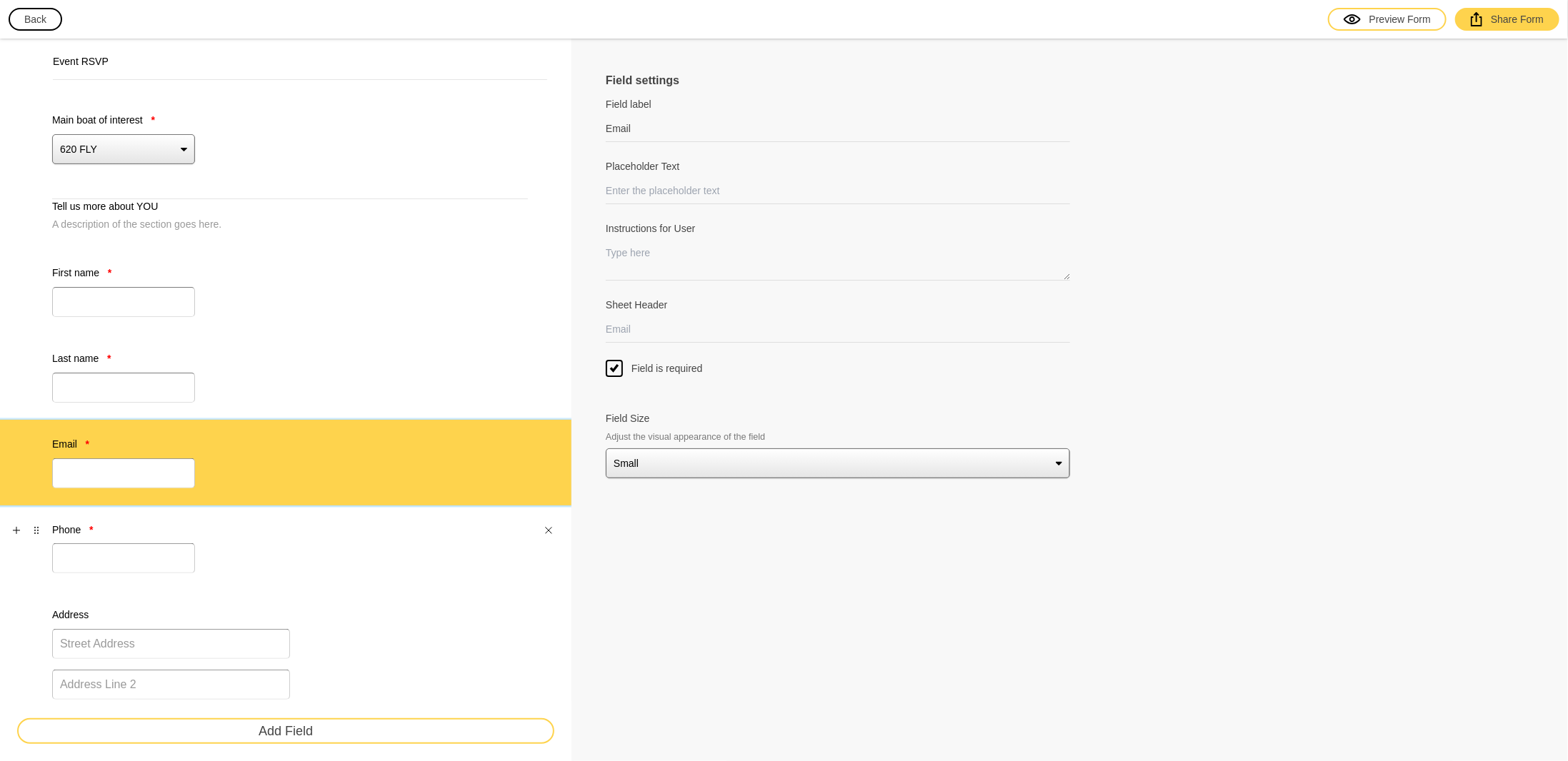
click at [319, 528] on div "Phone *" at bounding box center [290, 548] width 476 height 51
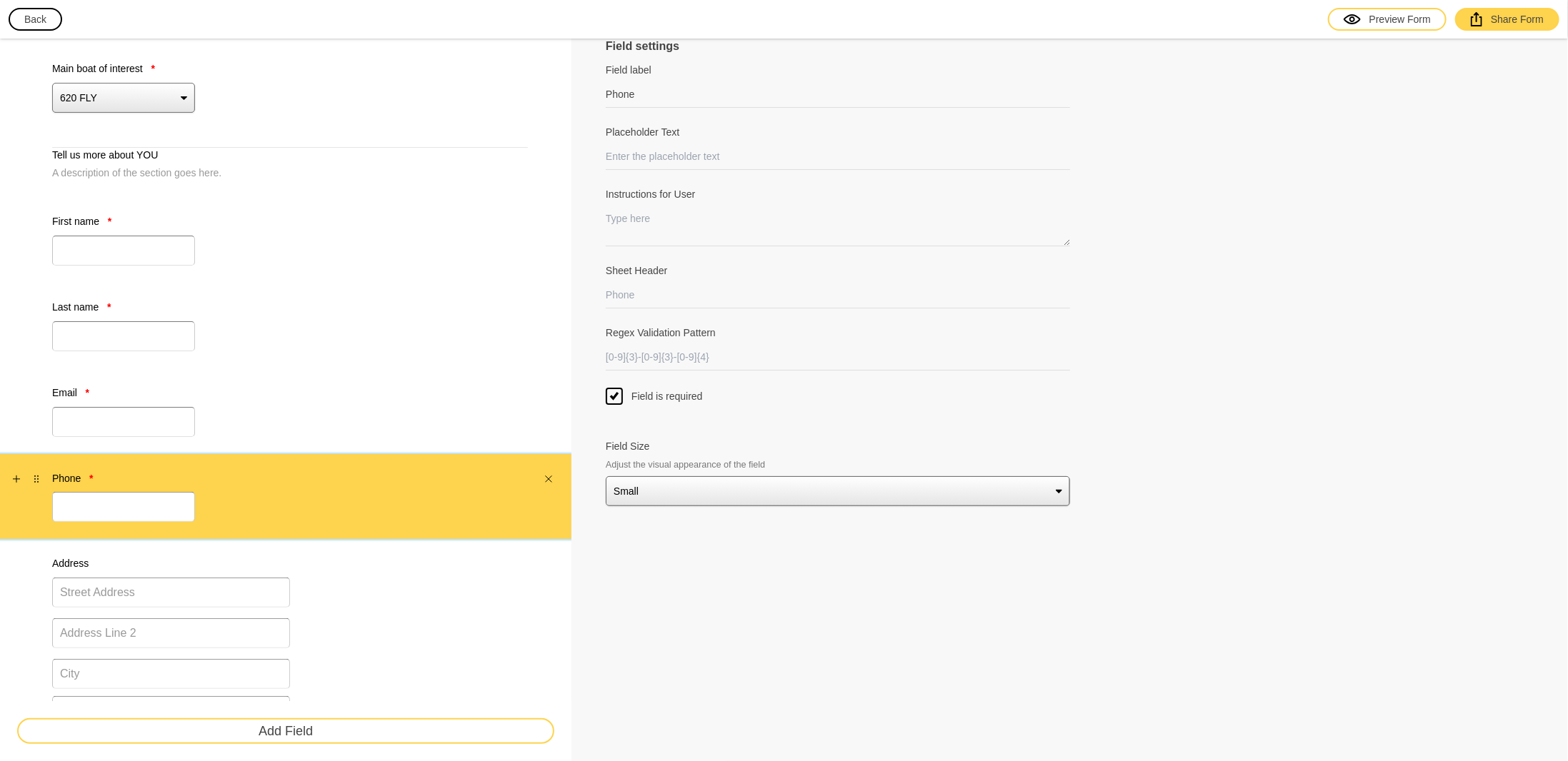
scroll to position [71, 0]
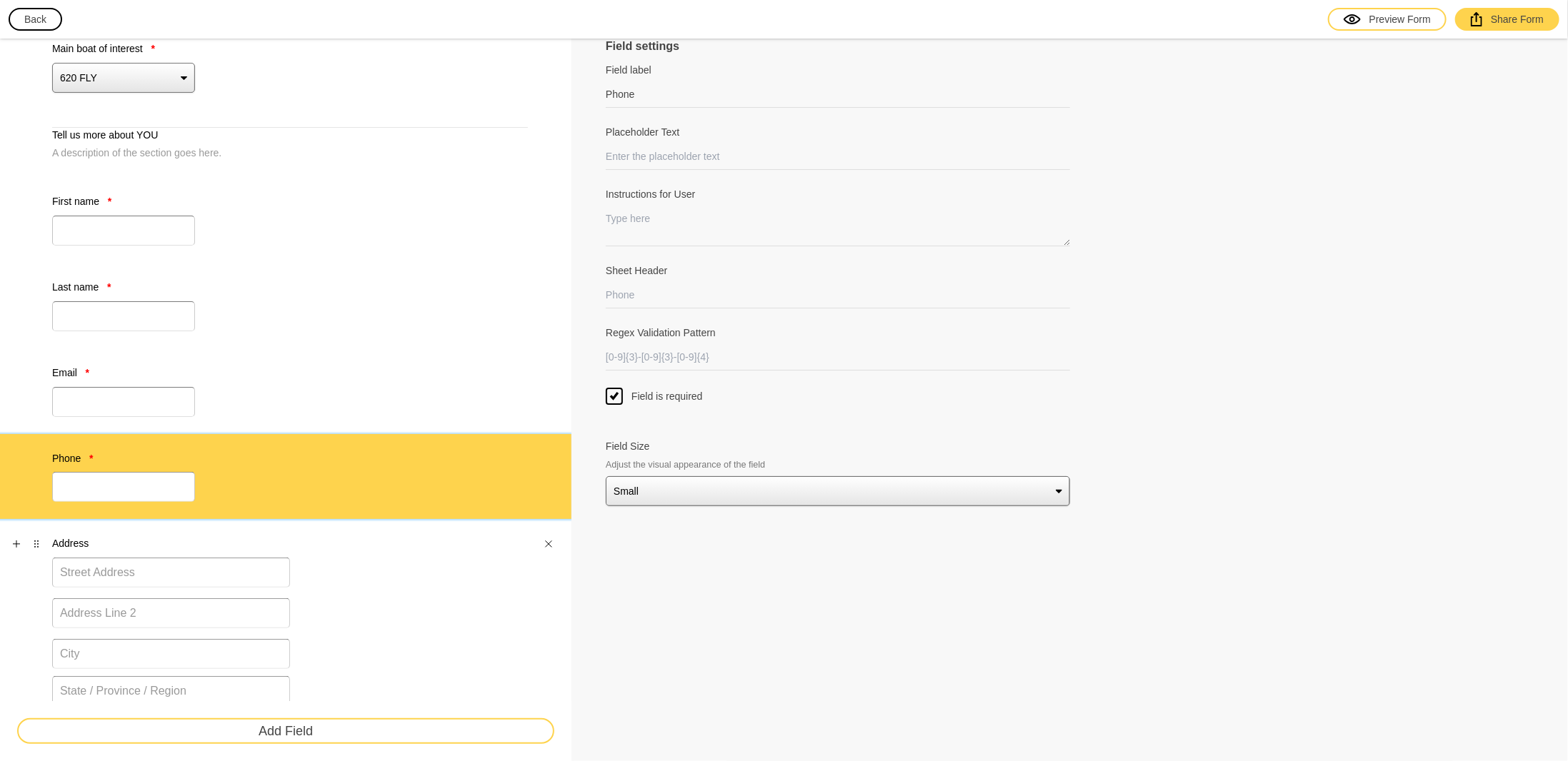
click at [320, 539] on div "Address [GEOGRAPHIC_DATA] [GEOGRAPHIC_DATA] [GEOGRAPHIC_DATA] [GEOGRAPHIC_DATA]…" at bounding box center [290, 660] width 476 height 247
type input "Address"
select select "[GEOGRAPHIC_DATA]"
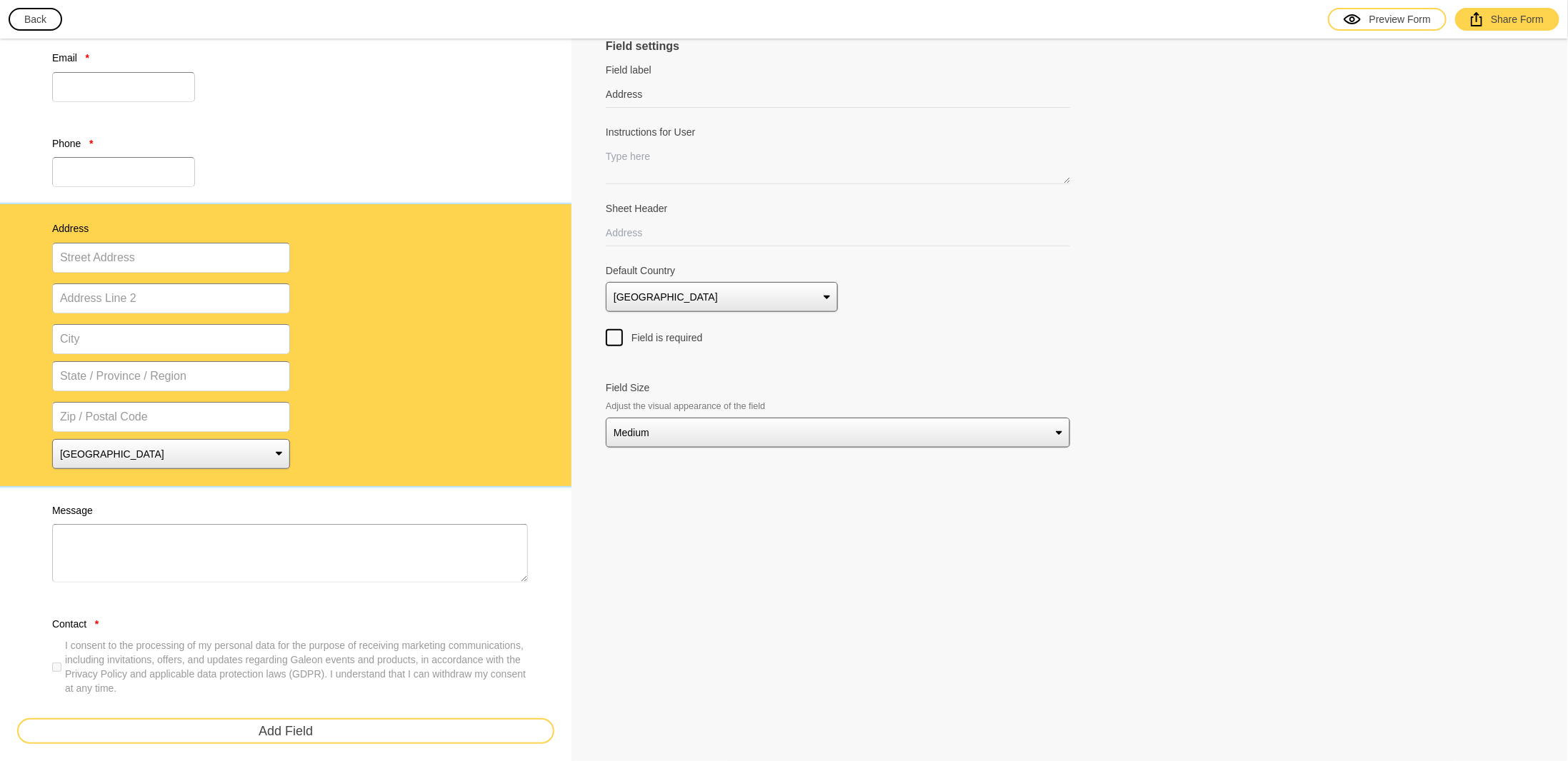
scroll to position [347, 0]
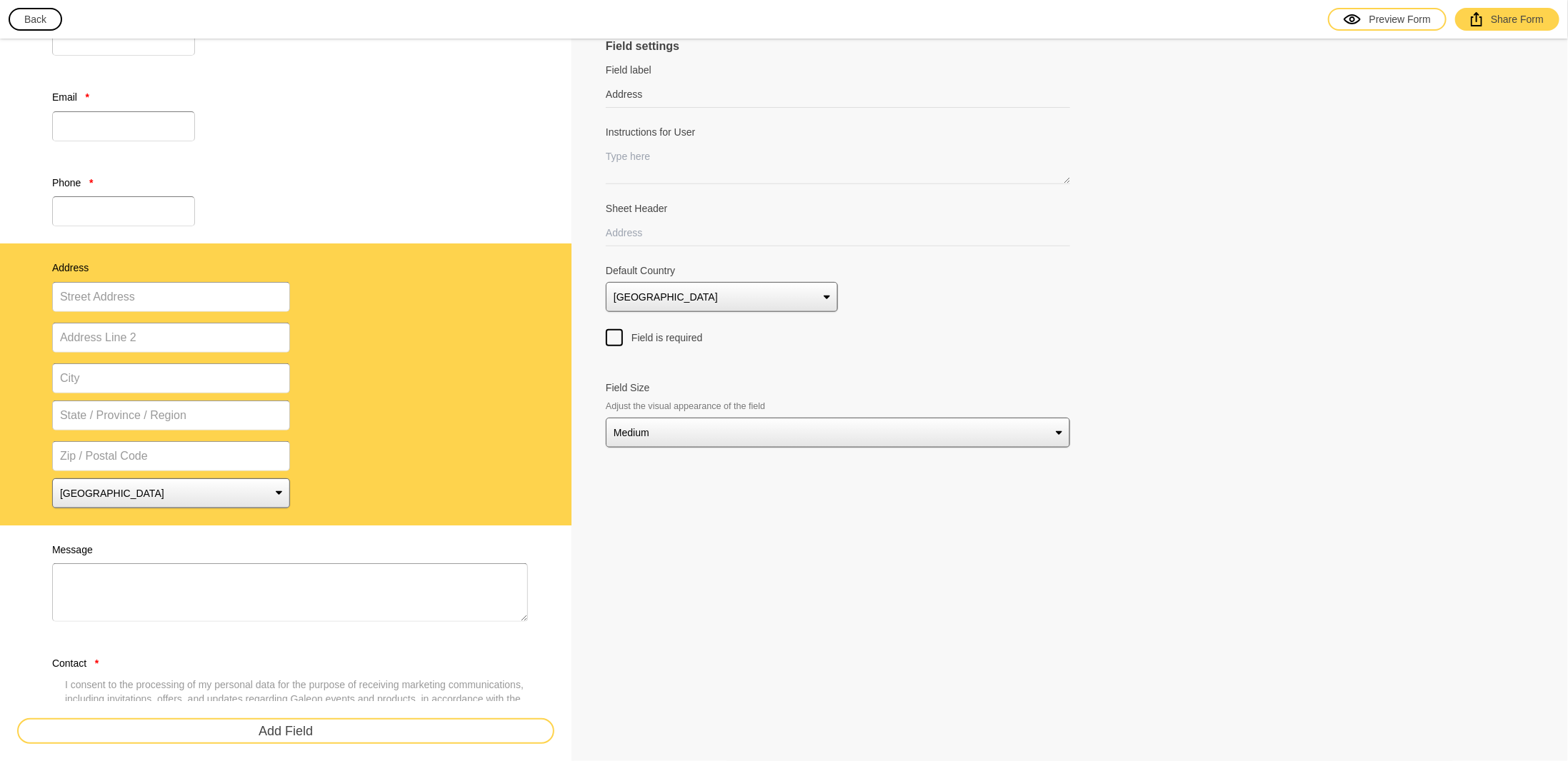
click at [675, 455] on div "Field settings Field label Address Field labels are usually just one or two wor…" at bounding box center [1069, 303] width 997 height 1223
click at [668, 437] on select "Small Medium Large" at bounding box center [838, 432] width 464 height 30
click at [606, 418] on select "Small Medium Large" at bounding box center [838, 432] width 464 height 30
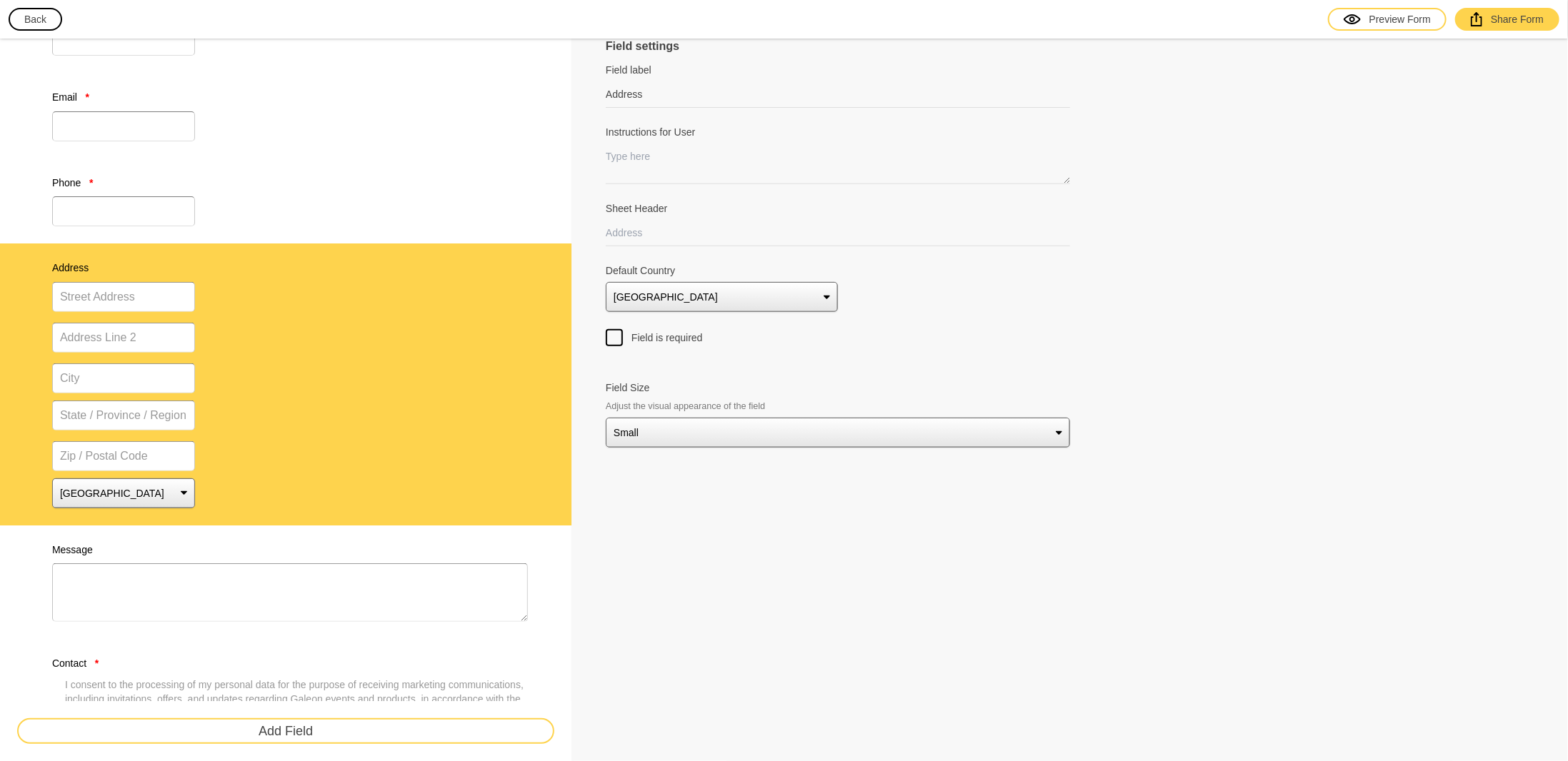
click at [666, 436] on select "Small Medium Large" at bounding box center [838, 432] width 464 height 30
select select "medium"
click at [606, 418] on select "Small Medium Large" at bounding box center [838, 432] width 464 height 30
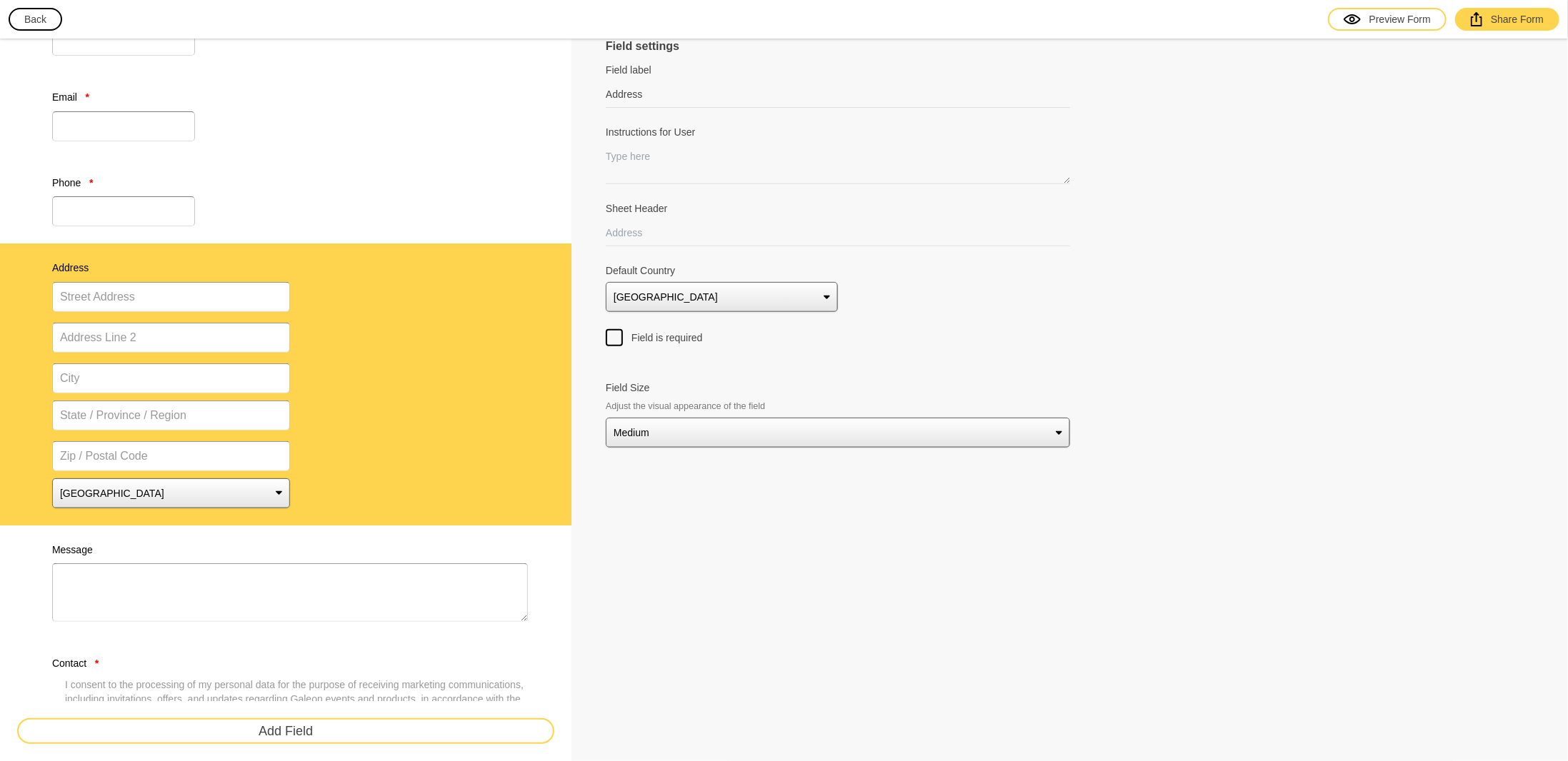
scroll to position [490, 0]
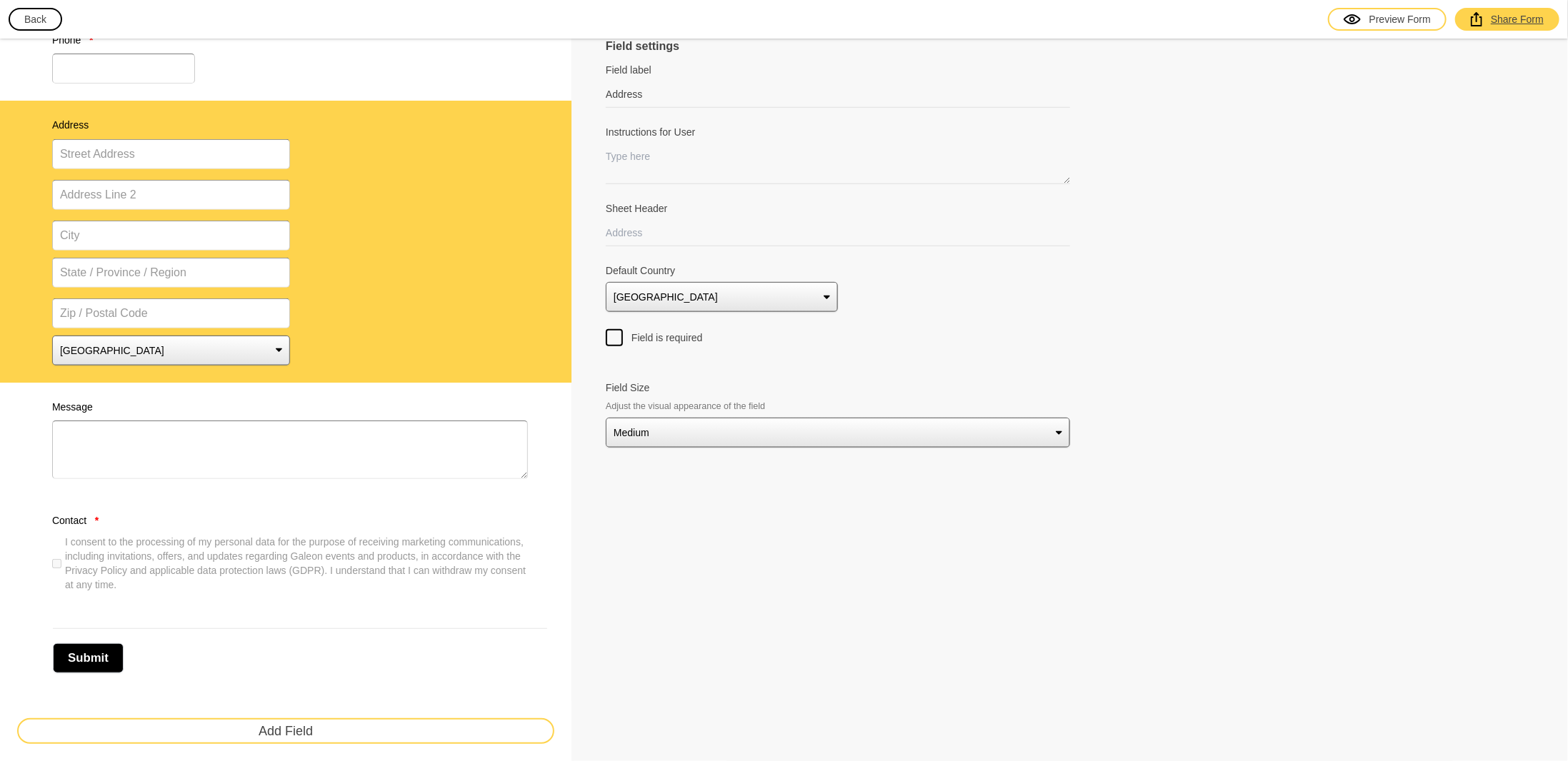
click at [1504, 12] on div "Share Form" at bounding box center [1507, 19] width 73 height 14
